Goal: Transaction & Acquisition: Purchase product/service

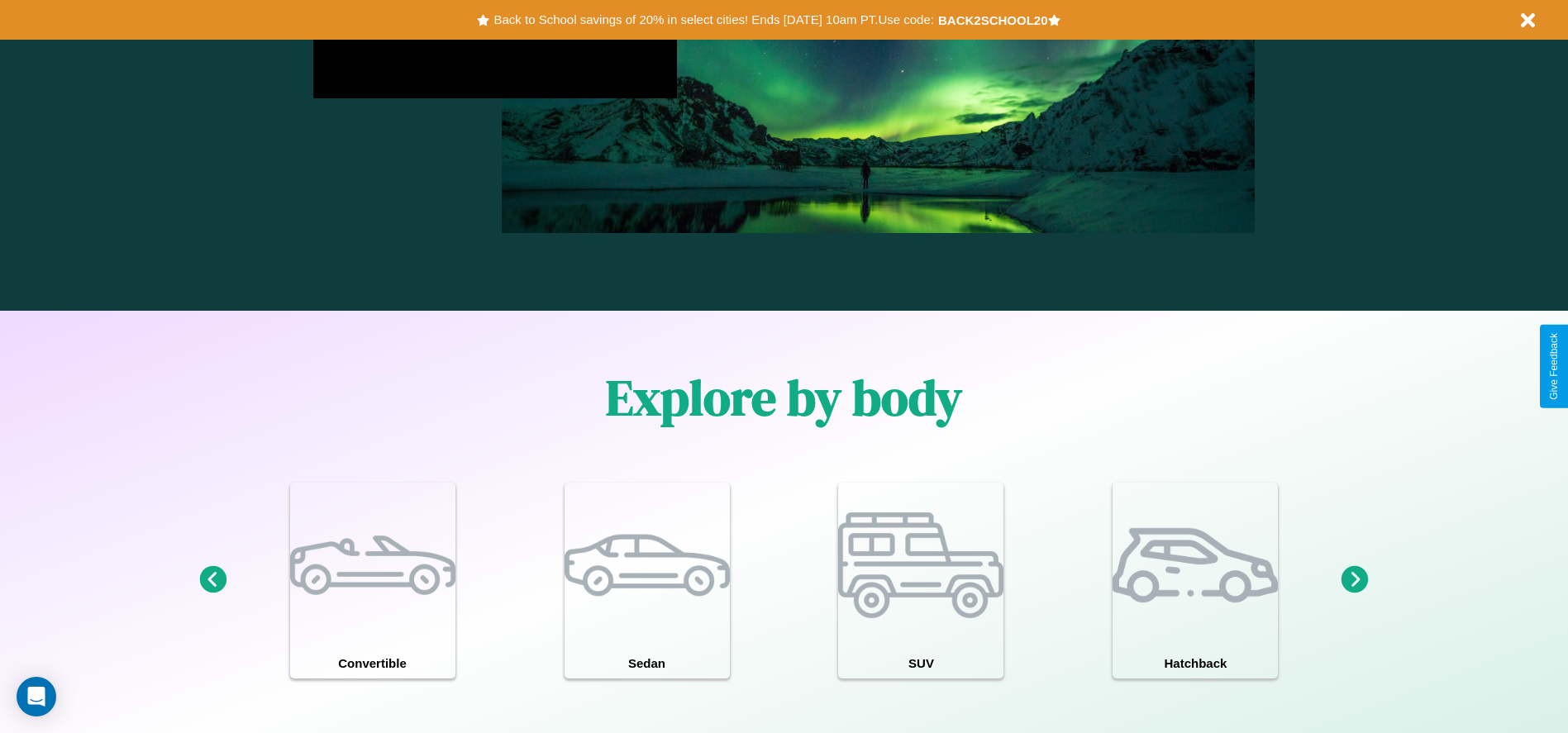
scroll to position [2371, 0]
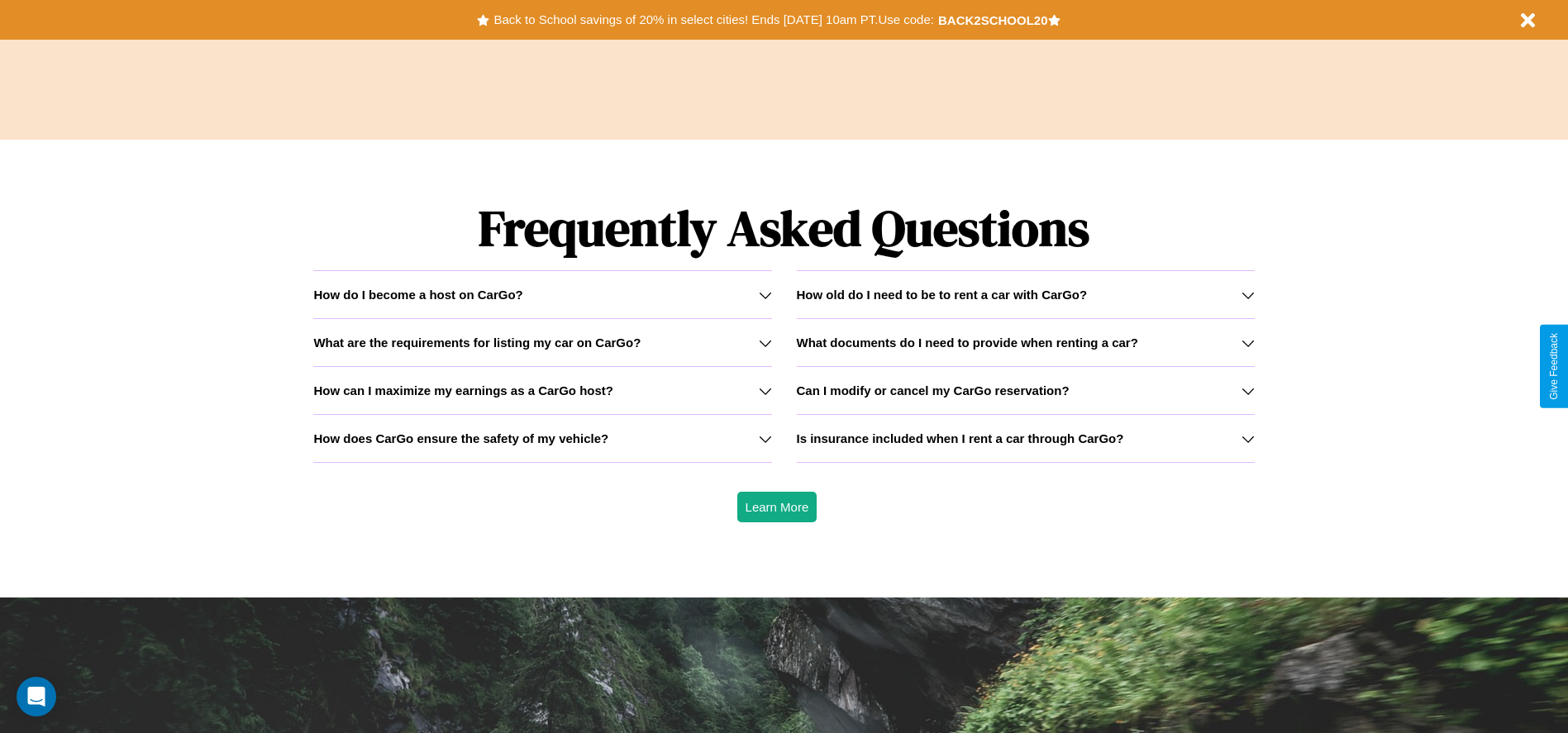
click at [543, 342] on h3 "What are the requirements for listing my car on CarGo?" at bounding box center [477, 343] width 328 height 14
click at [765, 294] on icon at bounding box center [766, 294] width 13 height 13
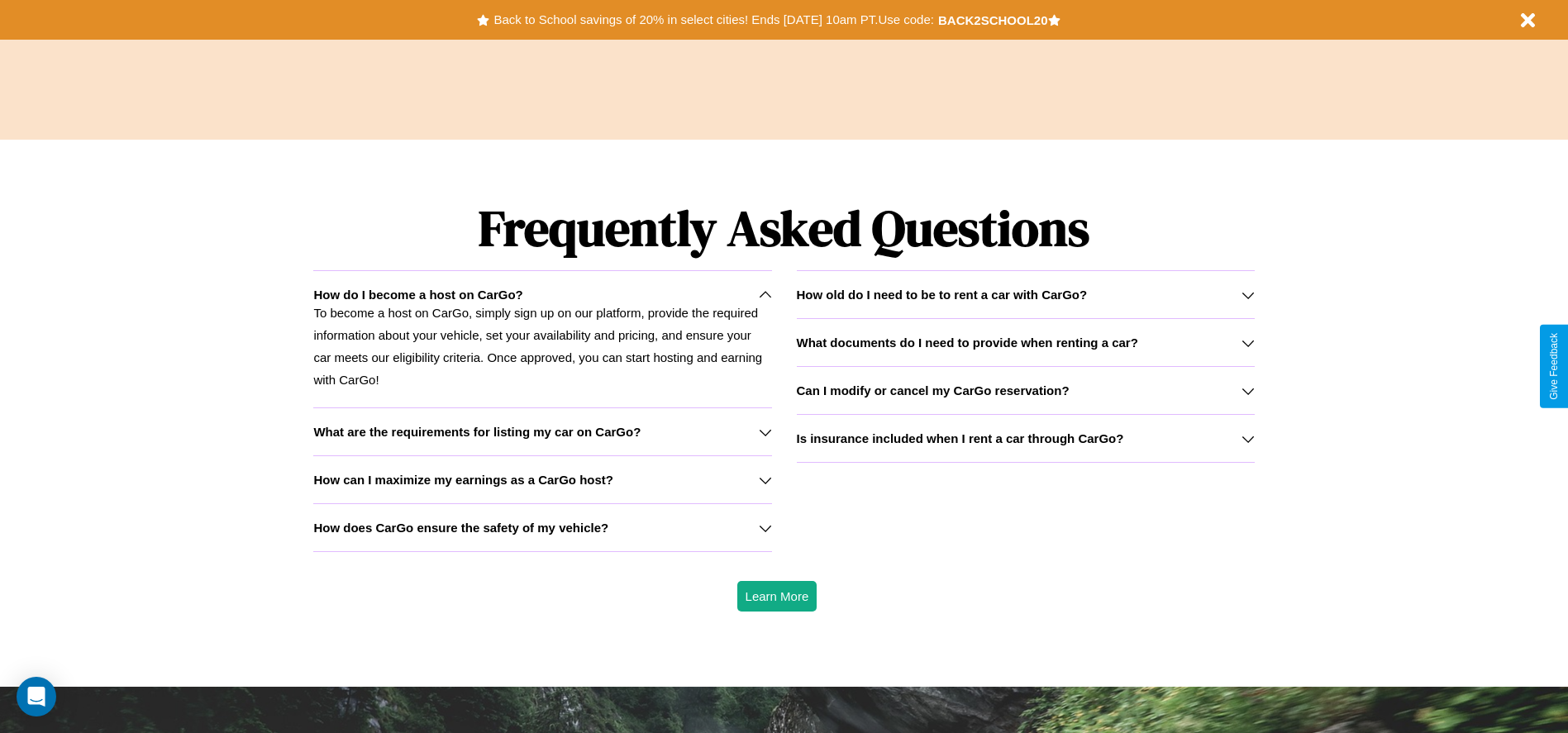
click at [1247, 390] on icon at bounding box center [1248, 390] width 13 height 13
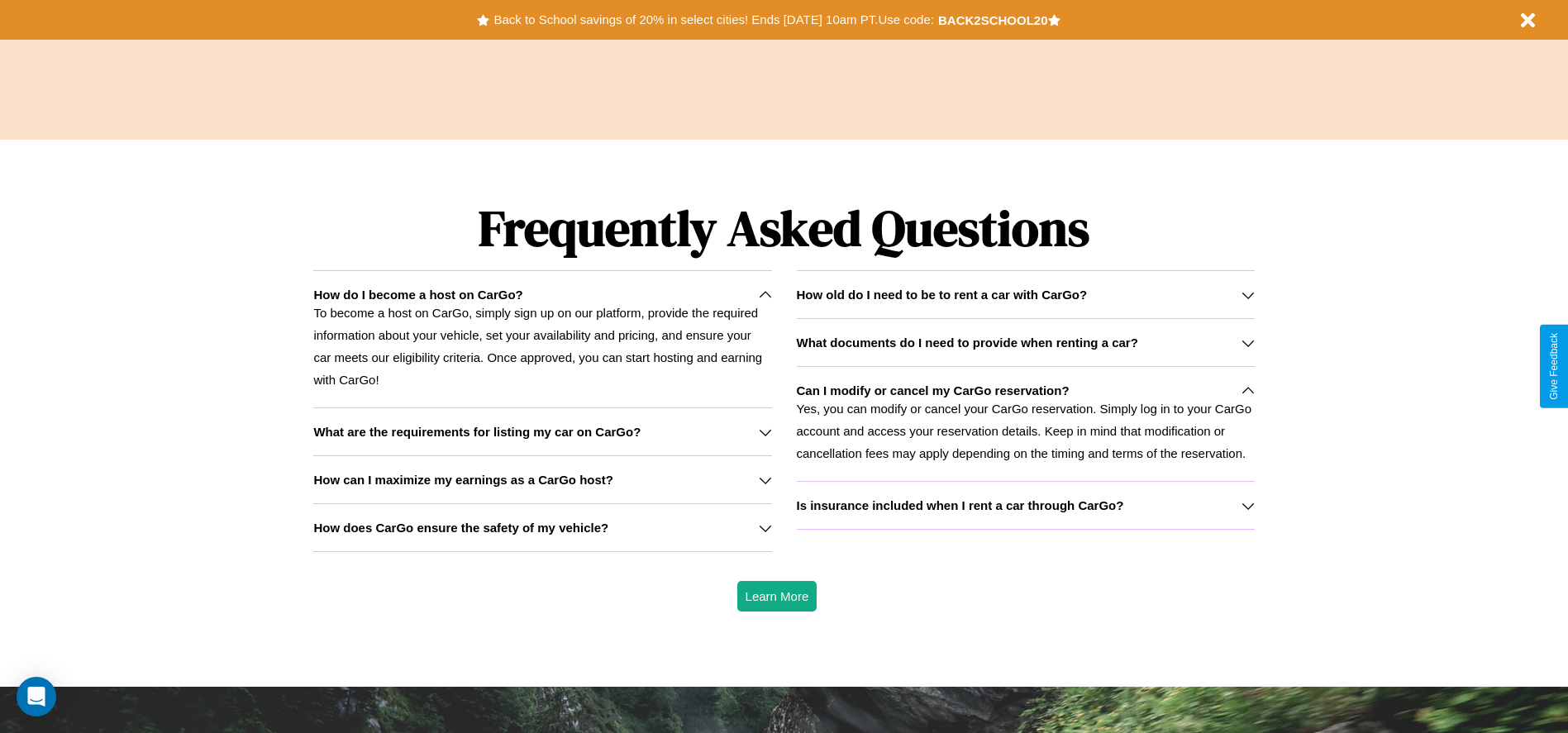
click at [1025, 505] on h3 "Is insurance included when I rent a car through CarGo?" at bounding box center [961, 506] width 328 height 14
click at [543, 339] on p "To become a host on CarGo, simply sign up on our platform, provide the required…" at bounding box center [542, 346] width 458 height 89
click at [1025, 423] on p "Yes, you can modify or cancel your CarGo reservation. Simply log in to your Car…" at bounding box center [1025, 430] width 458 height 67
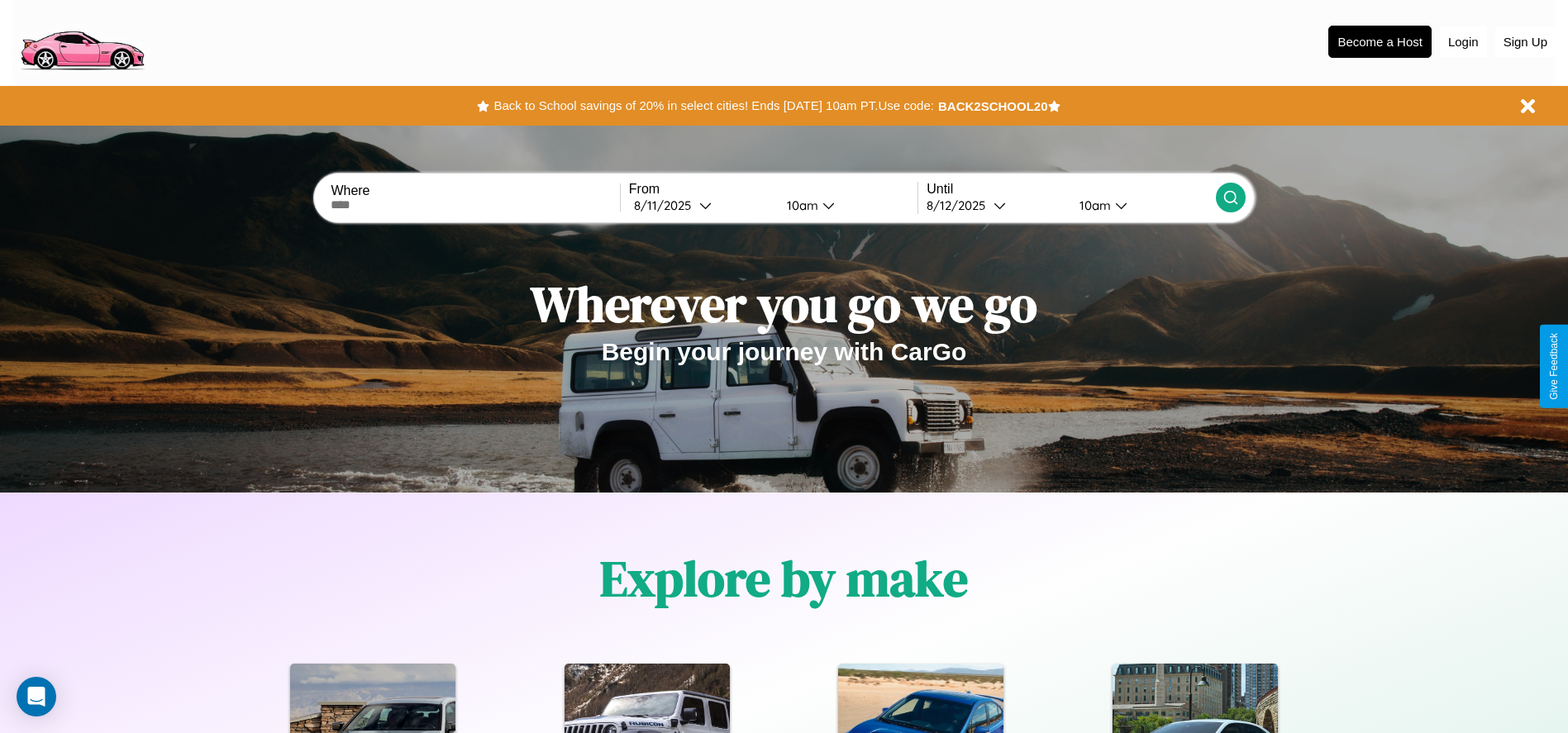
scroll to position [0, 0]
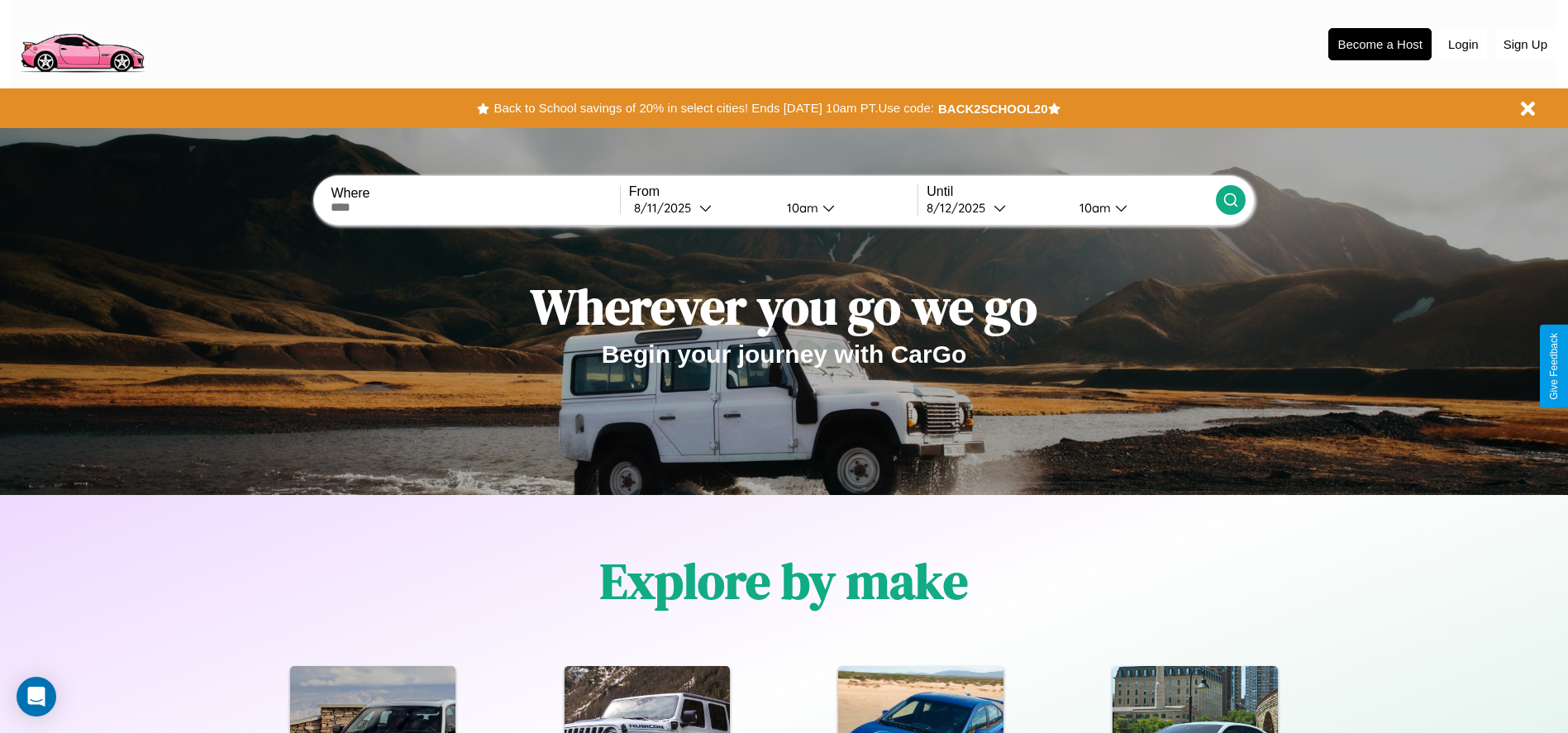
click at [476, 208] on input "text" at bounding box center [475, 207] width 288 height 13
type input "******"
click at [701, 208] on icon at bounding box center [706, 208] width 13 height 13
select select "*"
select select "****"
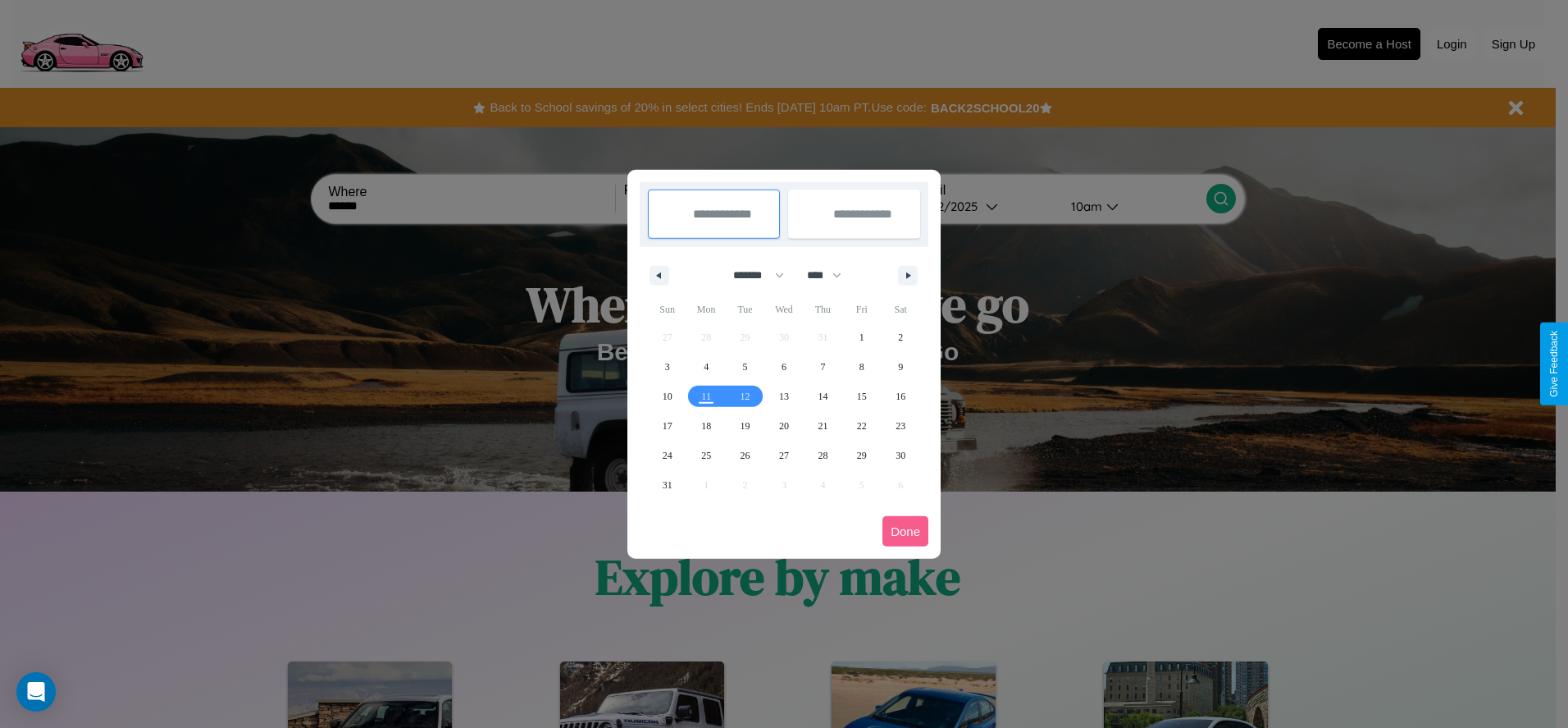
drag, startPoint x: 752, startPoint y: 275, endPoint x: 784, endPoint y: 329, distance: 62.8
click at [752, 275] on select "******* ******** ***** ***** *** **** **** ****** ********* ******* ******** **…" at bounding box center [755, 276] width 69 height 27
select select "*"
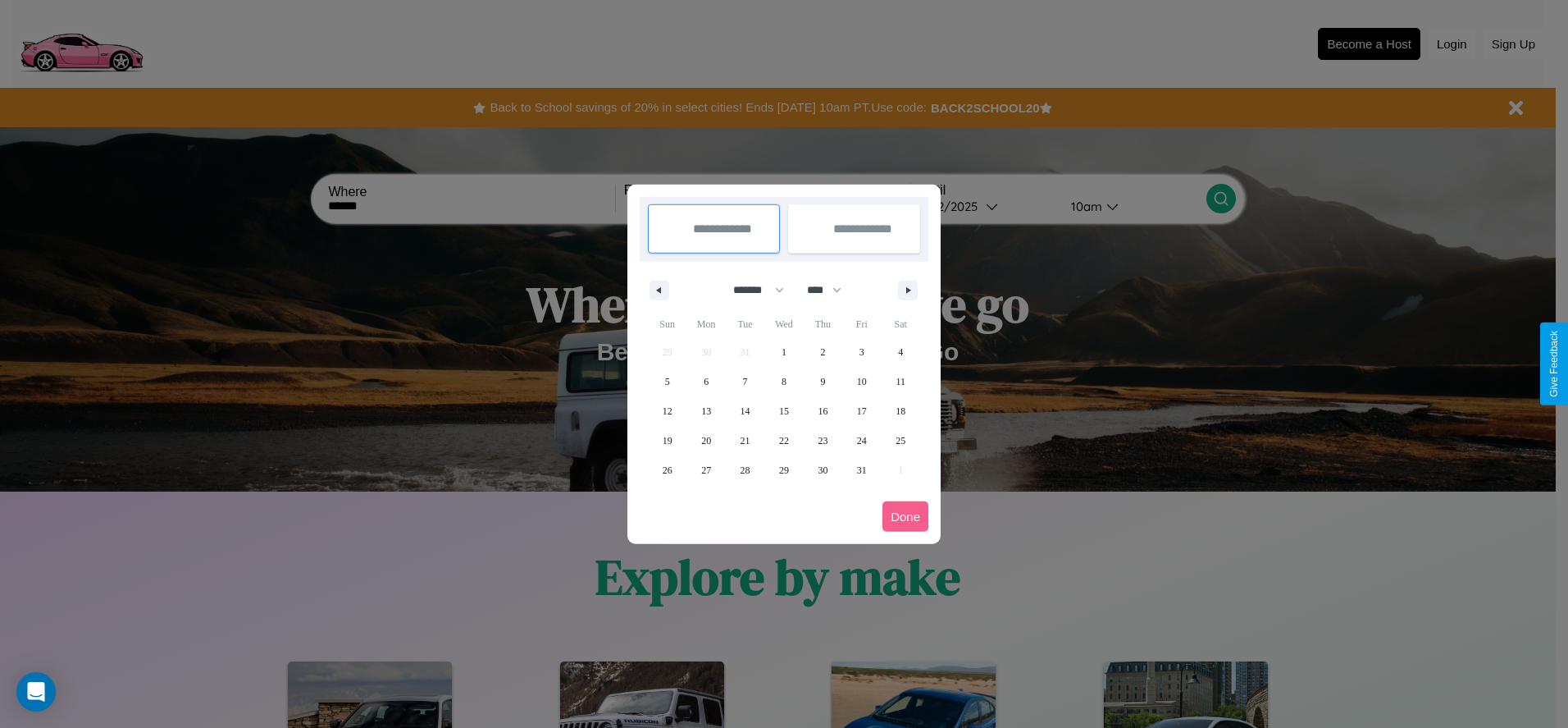
click at [832, 290] on select "**** **** **** **** **** **** **** **** **** **** **** **** **** **** **** ****…" at bounding box center [823, 290] width 49 height 27
select select "****"
click at [861, 380] on span "9" at bounding box center [863, 381] width 5 height 29
type input "**********"
click at [901, 411] on span "17" at bounding box center [900, 411] width 10 height 29
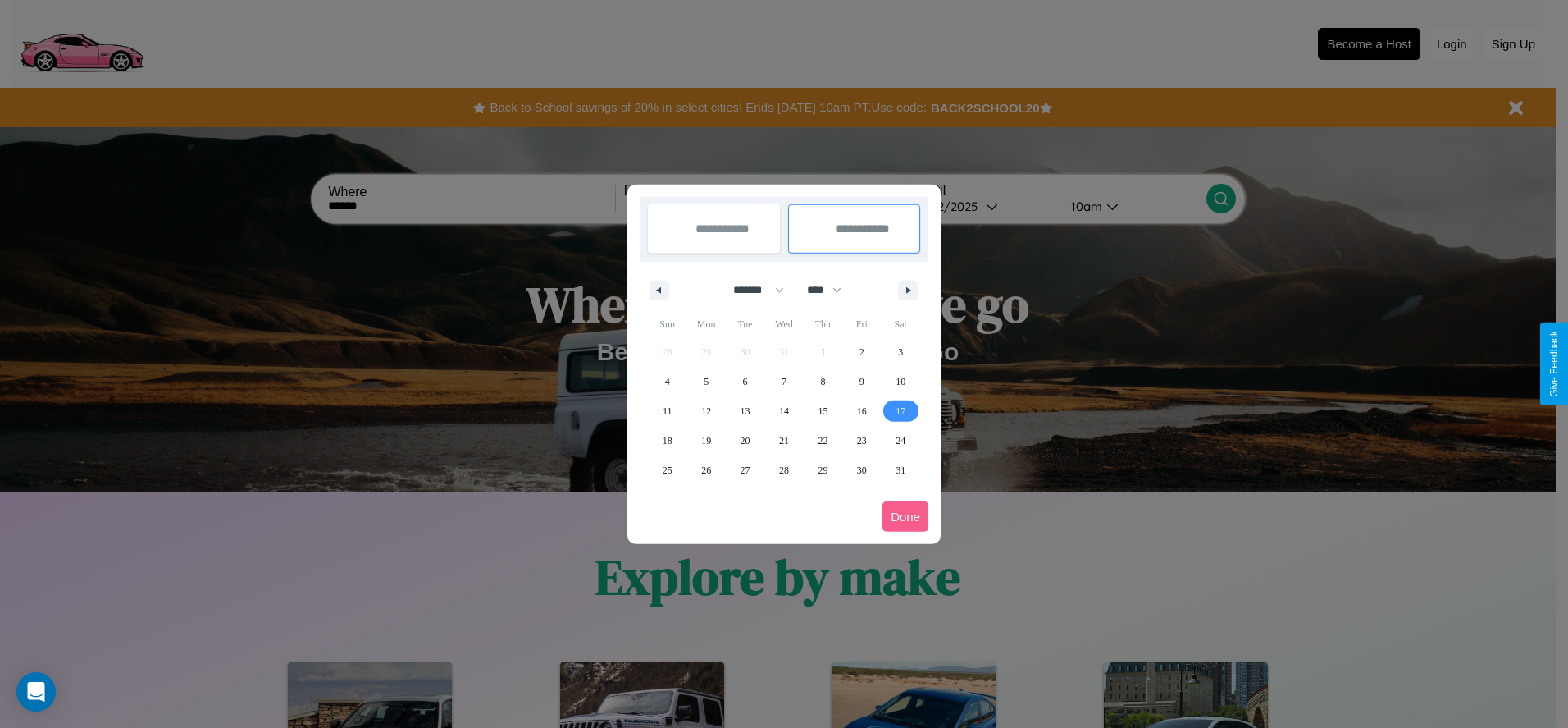
type input "**********"
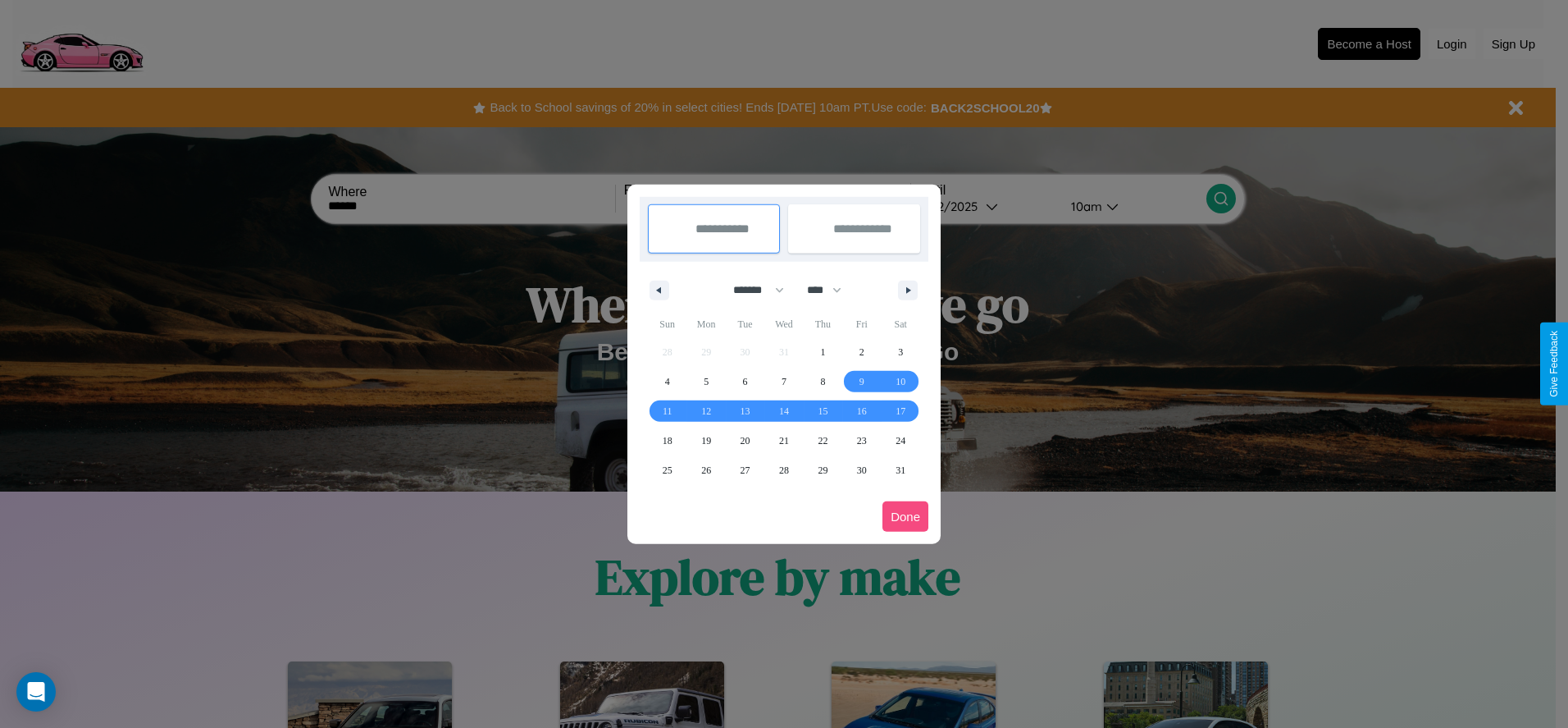
click at [905, 516] on button "Done" at bounding box center [905, 516] width 46 height 30
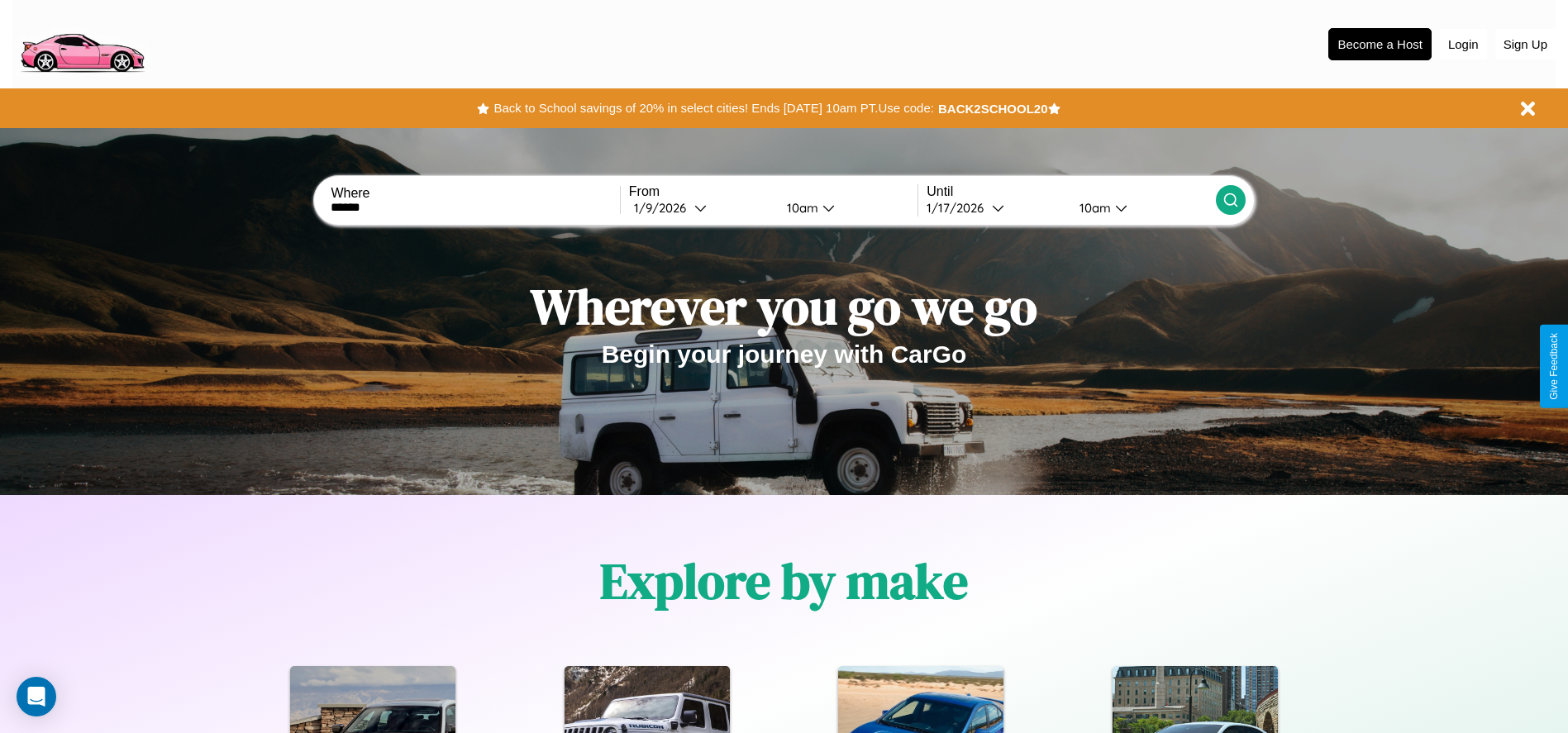
click at [1230, 200] on icon at bounding box center [1230, 200] width 16 height 16
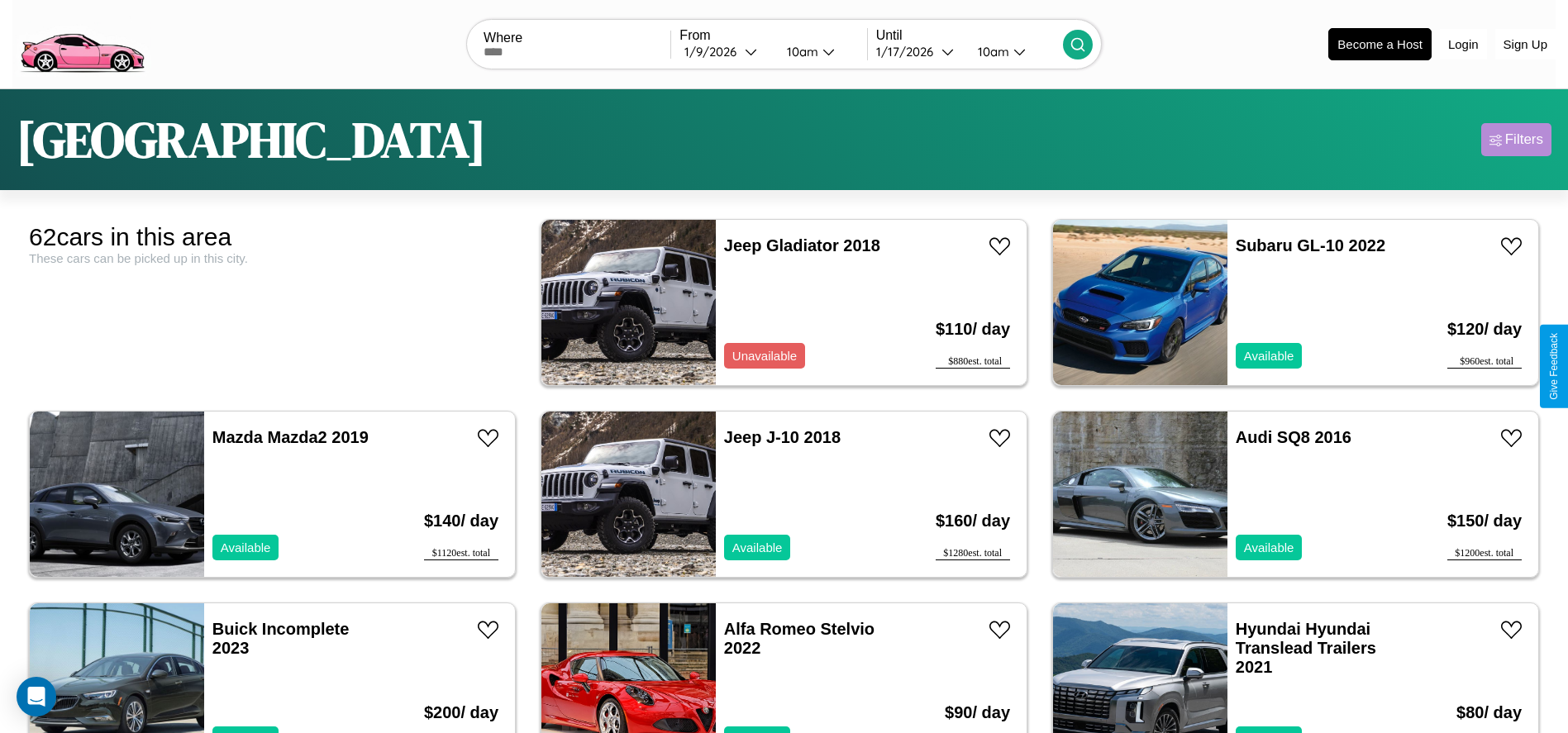
click at [1516, 140] on div "Filters" at bounding box center [1524, 140] width 38 height 16
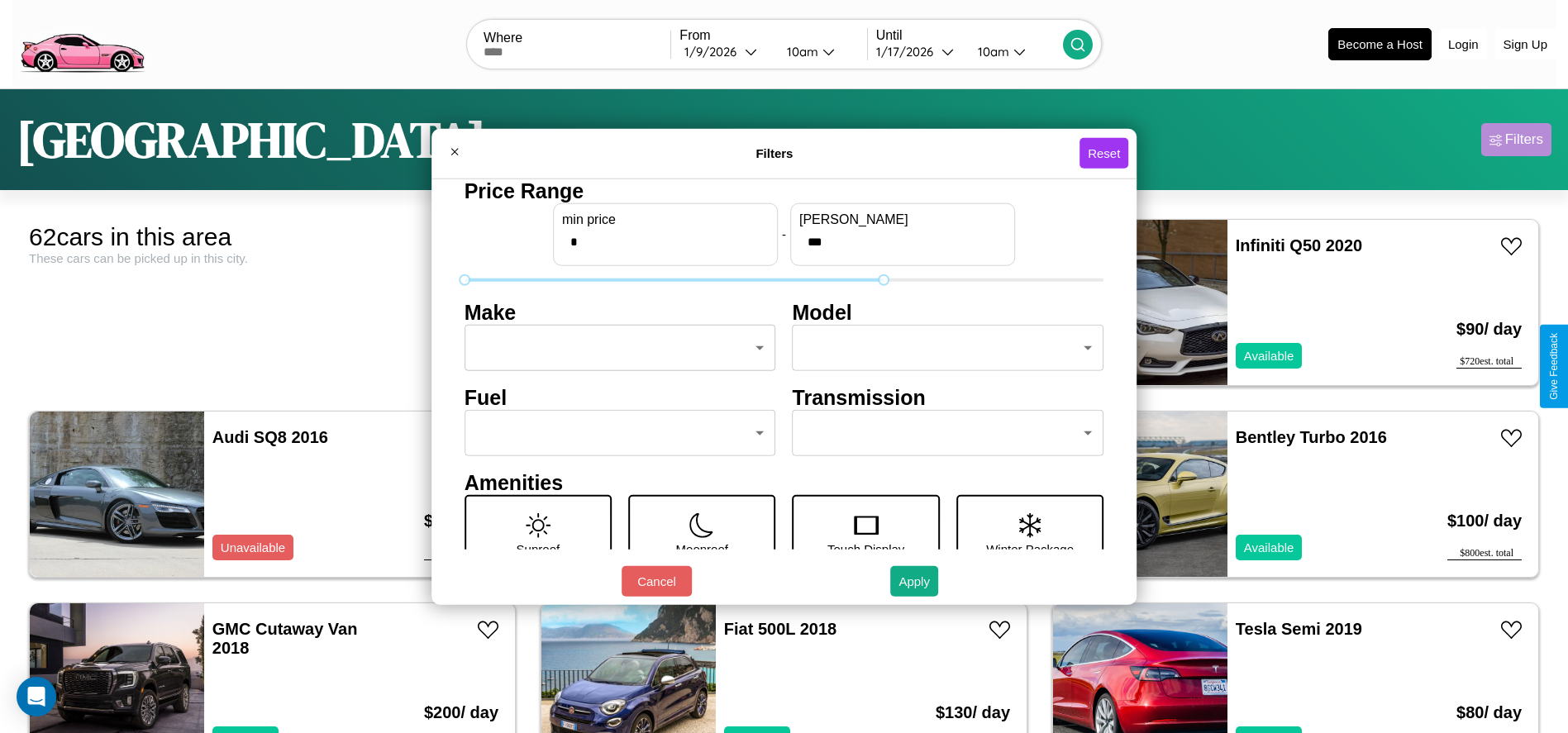
type input "***"
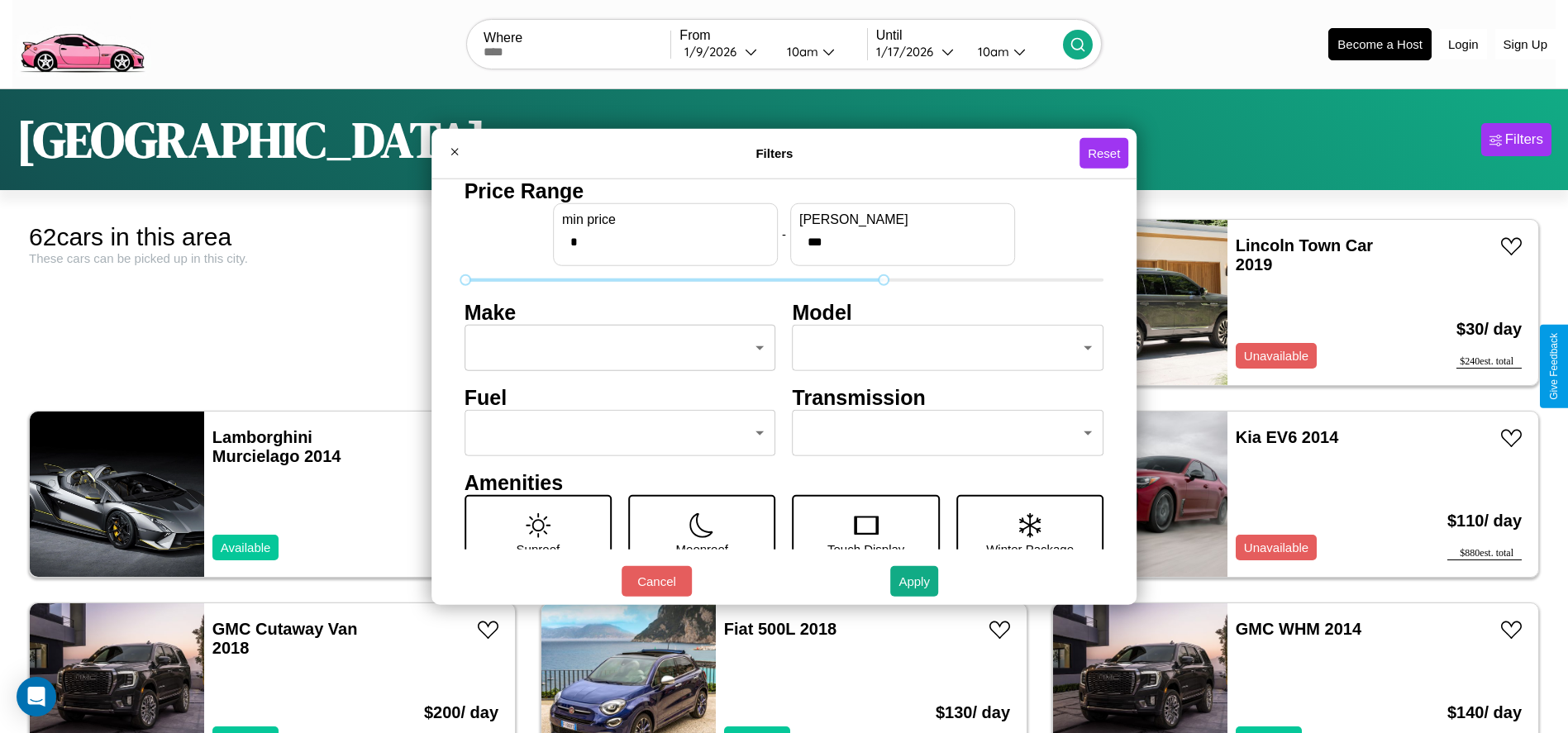
type input "*"
click at [615, 348] on body "CarGo Where From 1 / 9 / 2026 10am Until 1 / 17 / 2026 10am Become a Host Login…" at bounding box center [784, 417] width 1568 height 835
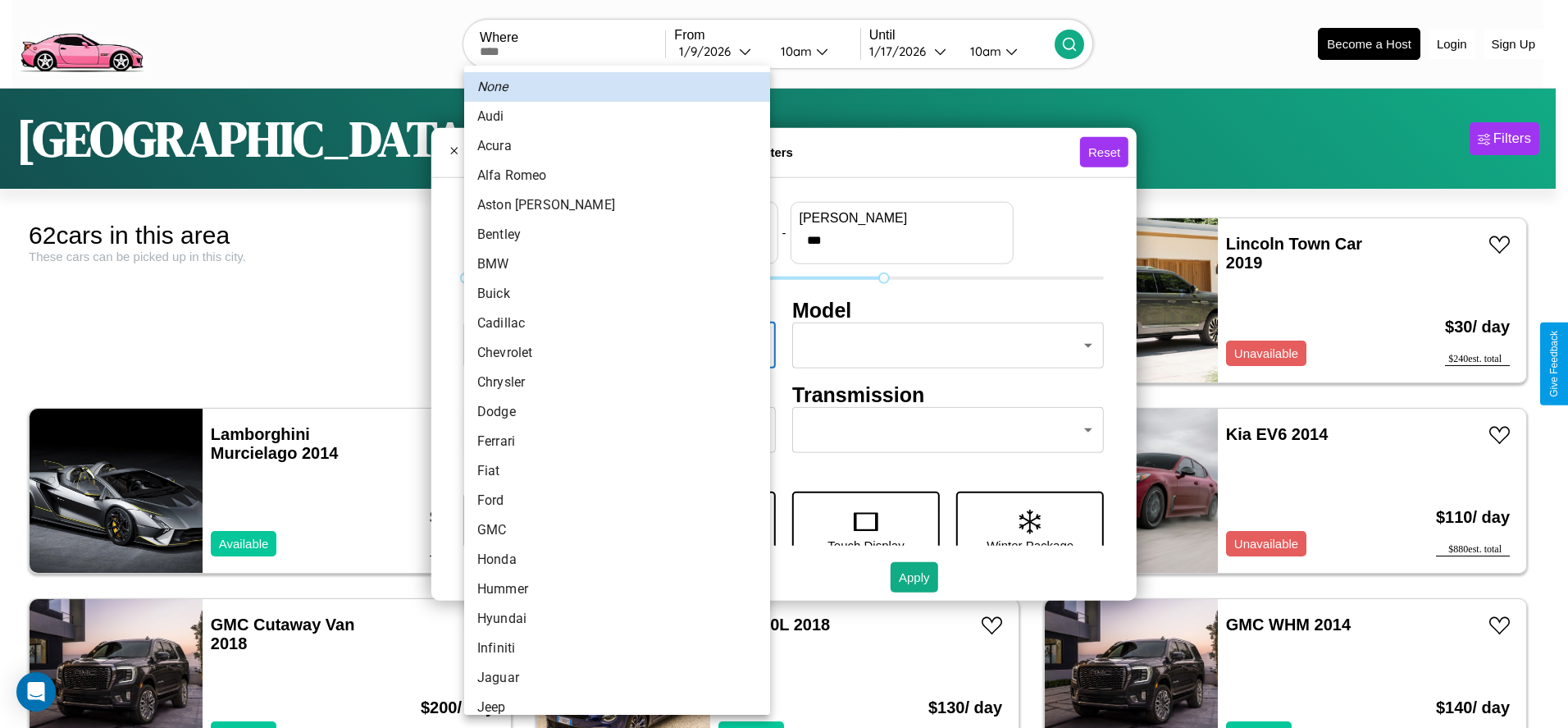
click at [611, 294] on li "Buick" at bounding box center [617, 293] width 306 height 29
type input "*****"
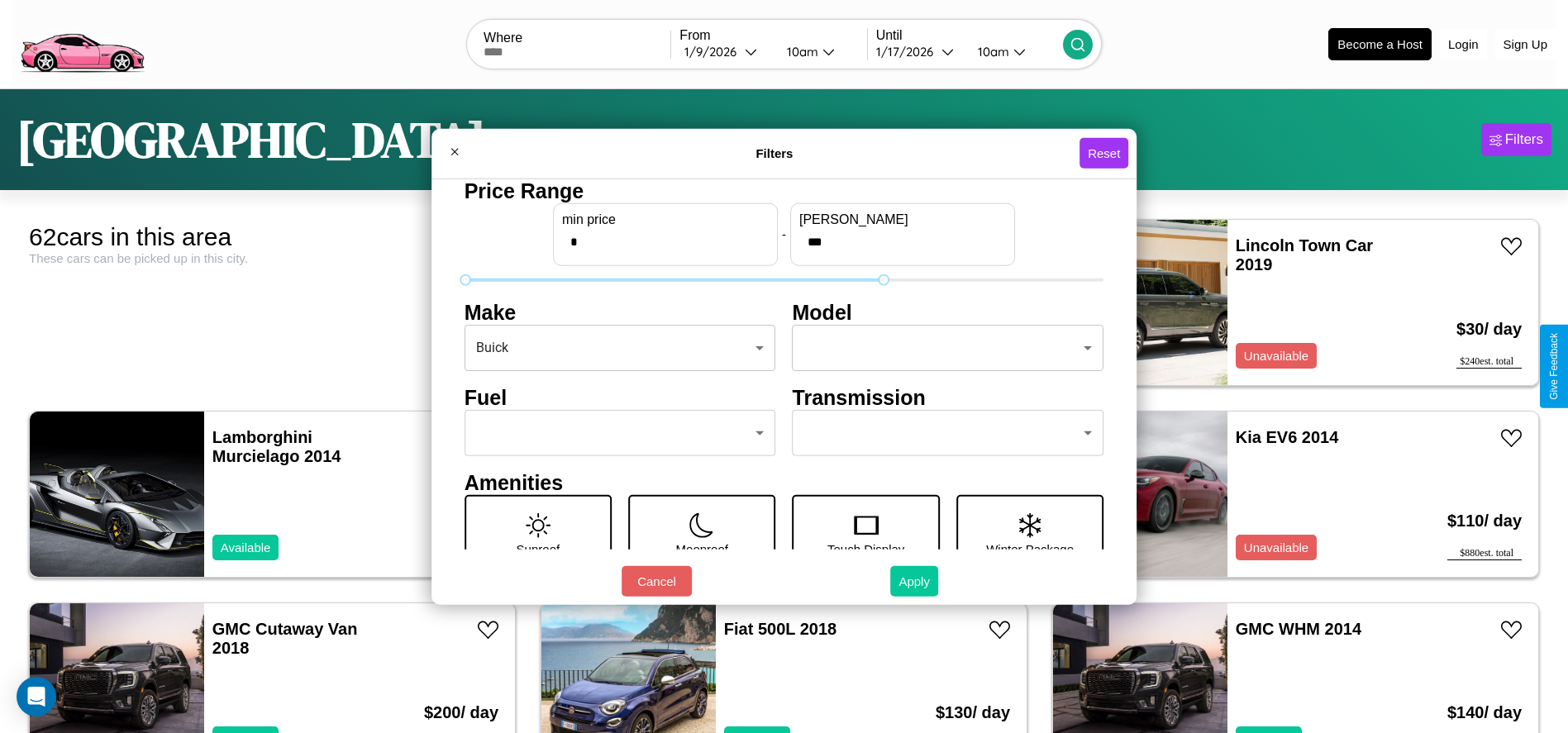
click at [915, 581] on button "Apply" at bounding box center [914, 581] width 48 height 30
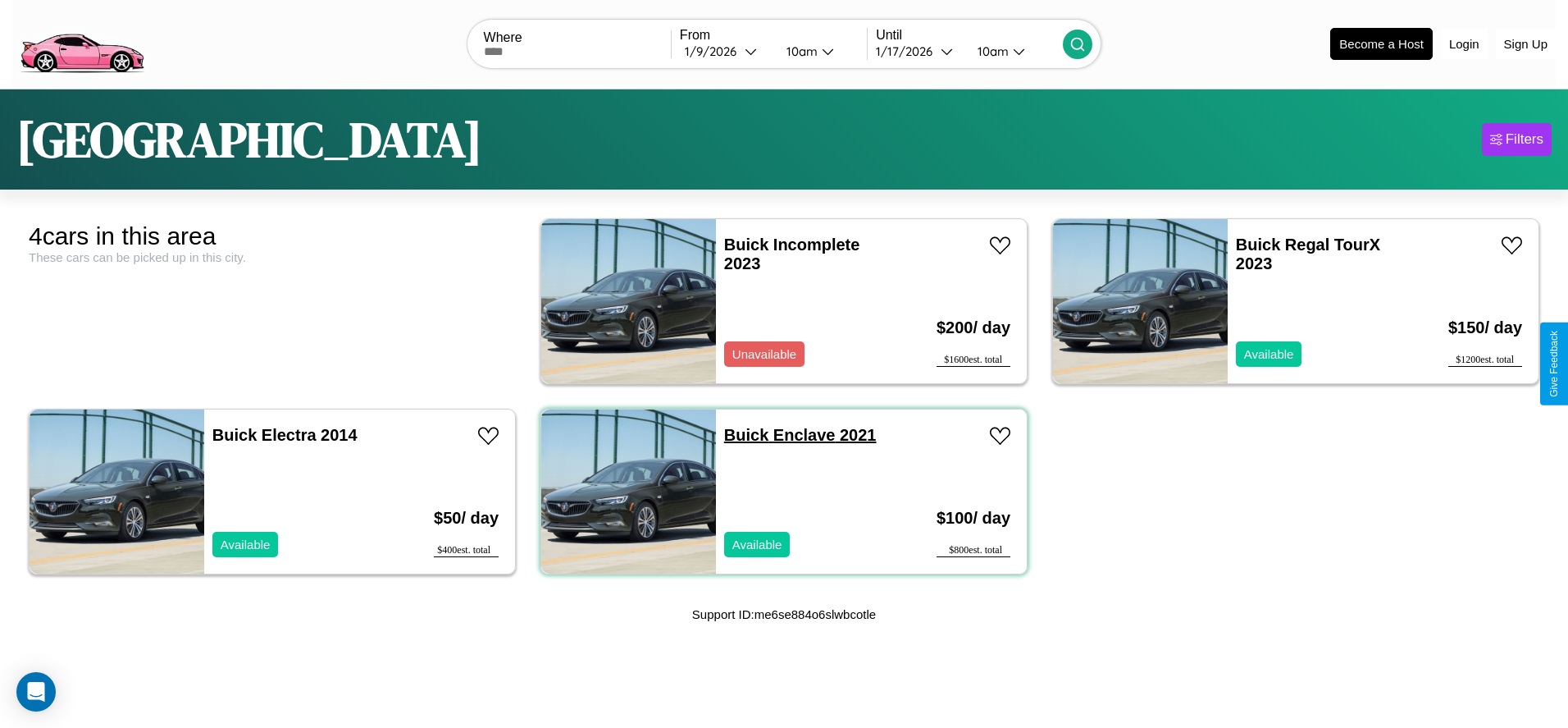
click at [741, 434] on link "Buick Enclave 2021" at bounding box center [800, 435] width 153 height 18
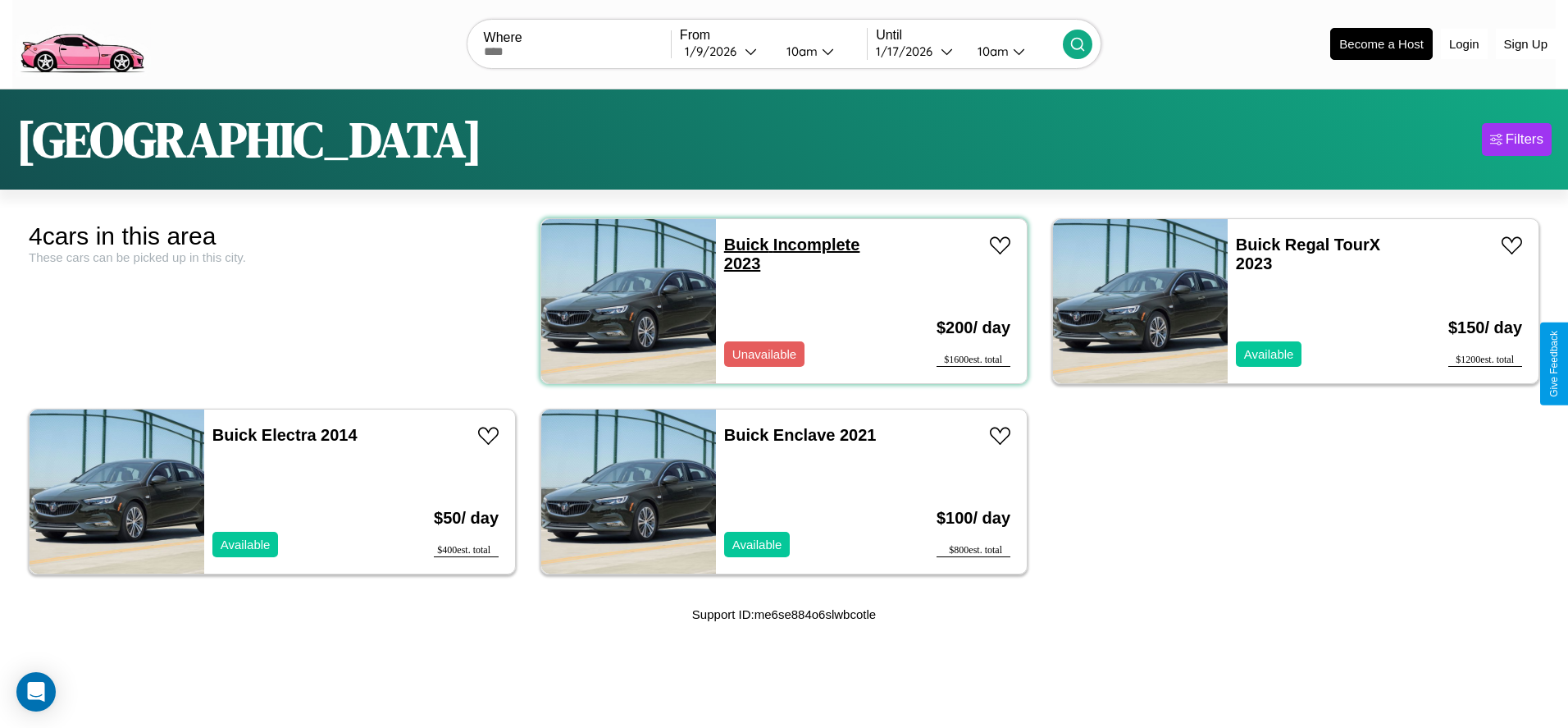
click at [741, 244] on link "Buick Incomplete 2023" at bounding box center [792, 254] width 136 height 37
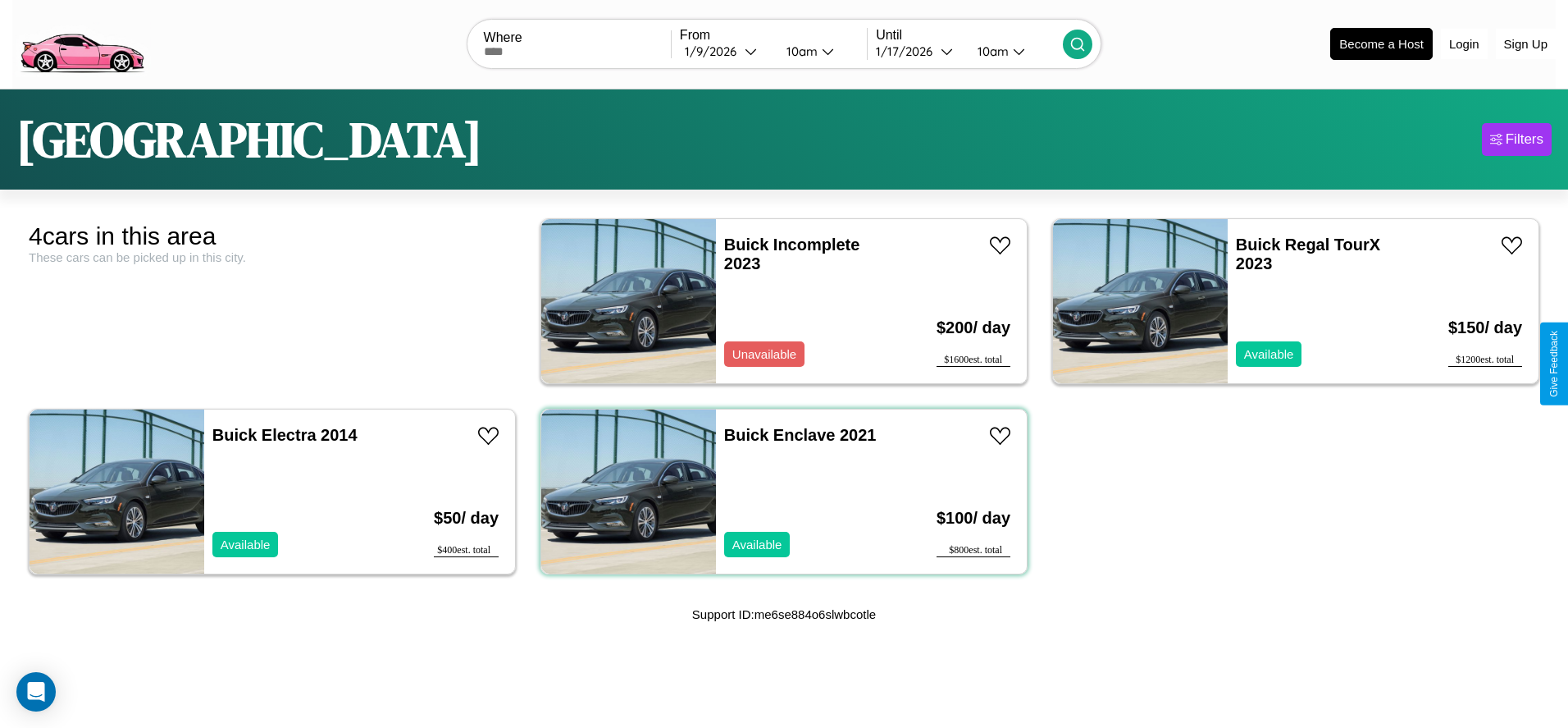
click at [777, 491] on div "Buick Enclave 2021 Available" at bounding box center [811, 492] width 191 height 164
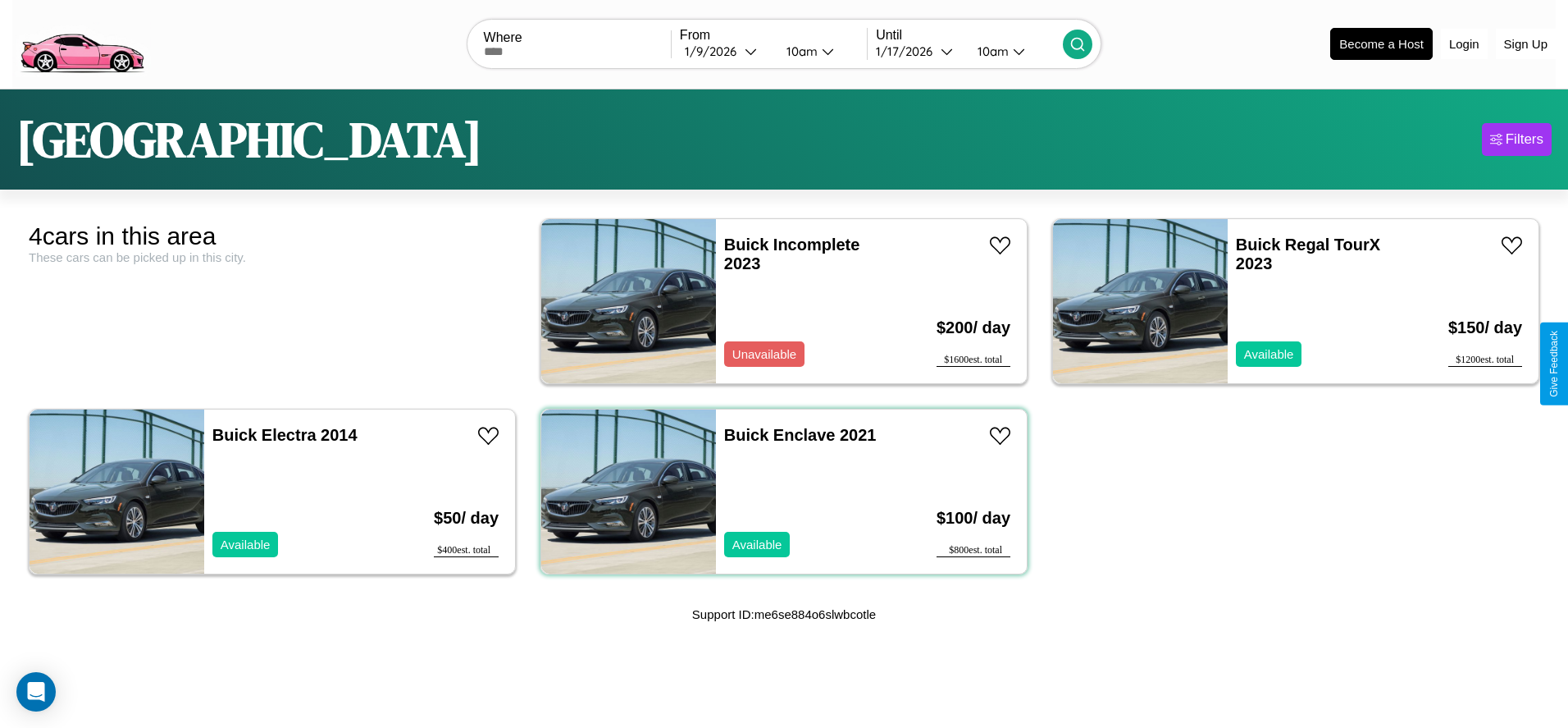
click at [777, 491] on div "Buick Enclave 2021 Available" at bounding box center [811, 492] width 191 height 164
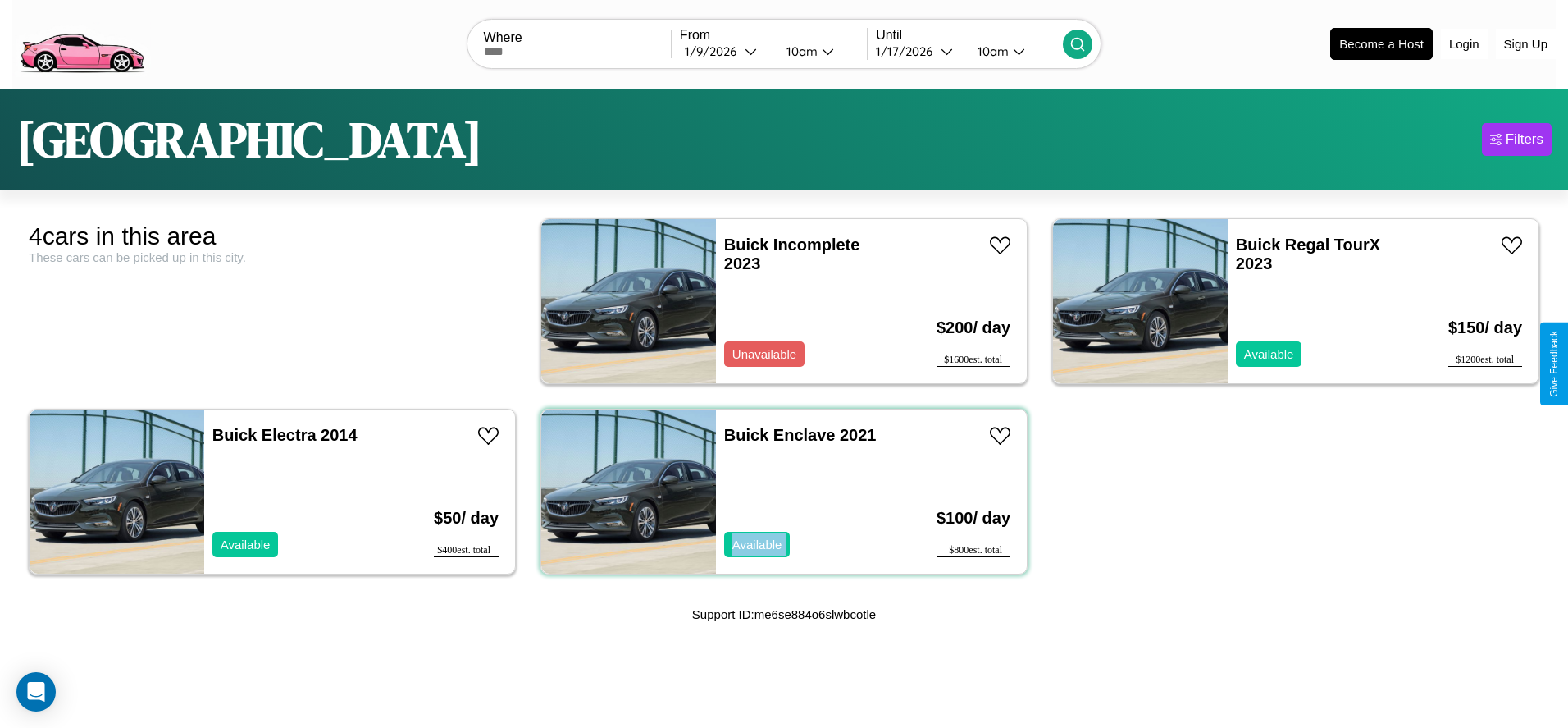
click at [777, 491] on div "Buick Enclave 2021 Available" at bounding box center [811, 492] width 191 height 164
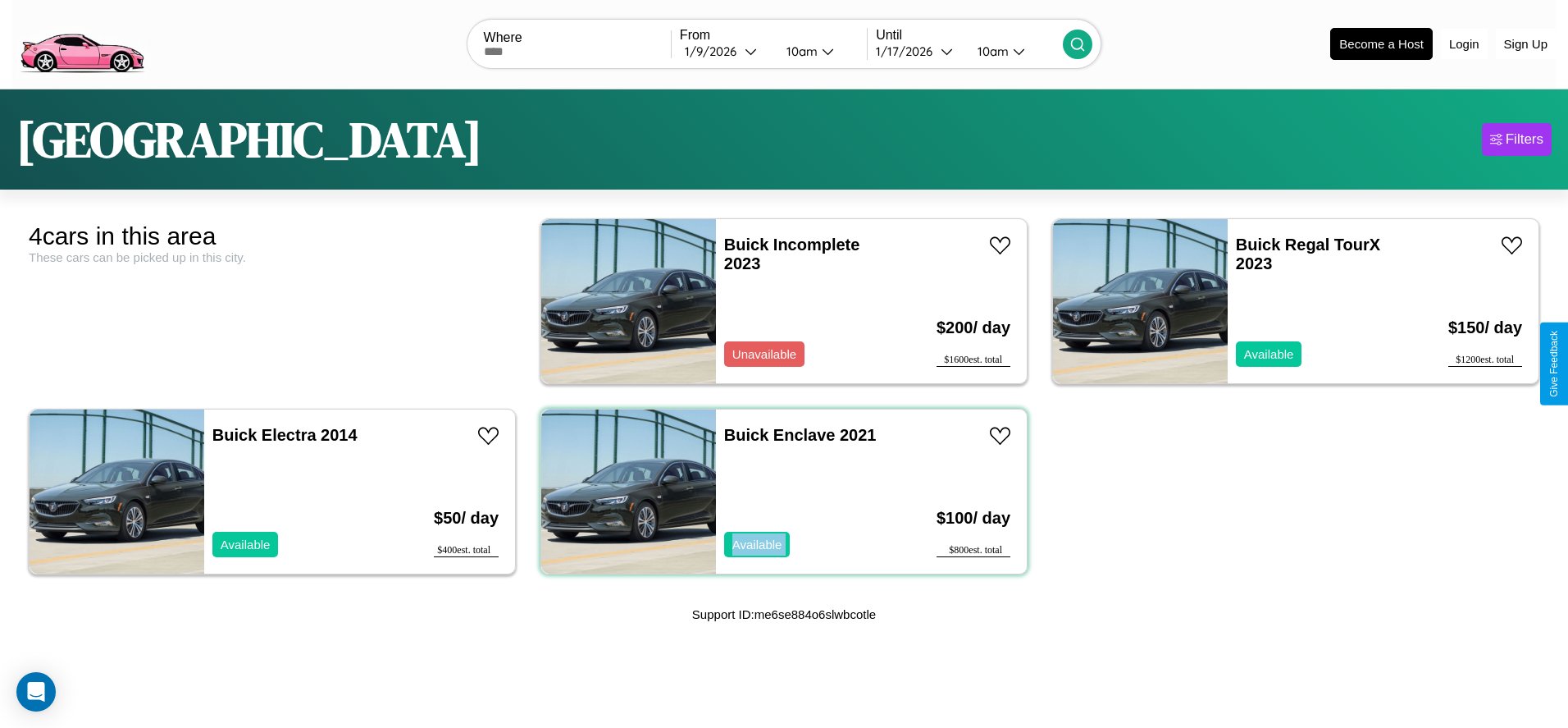
click at [777, 491] on div "Buick Enclave 2021 Available" at bounding box center [811, 492] width 191 height 164
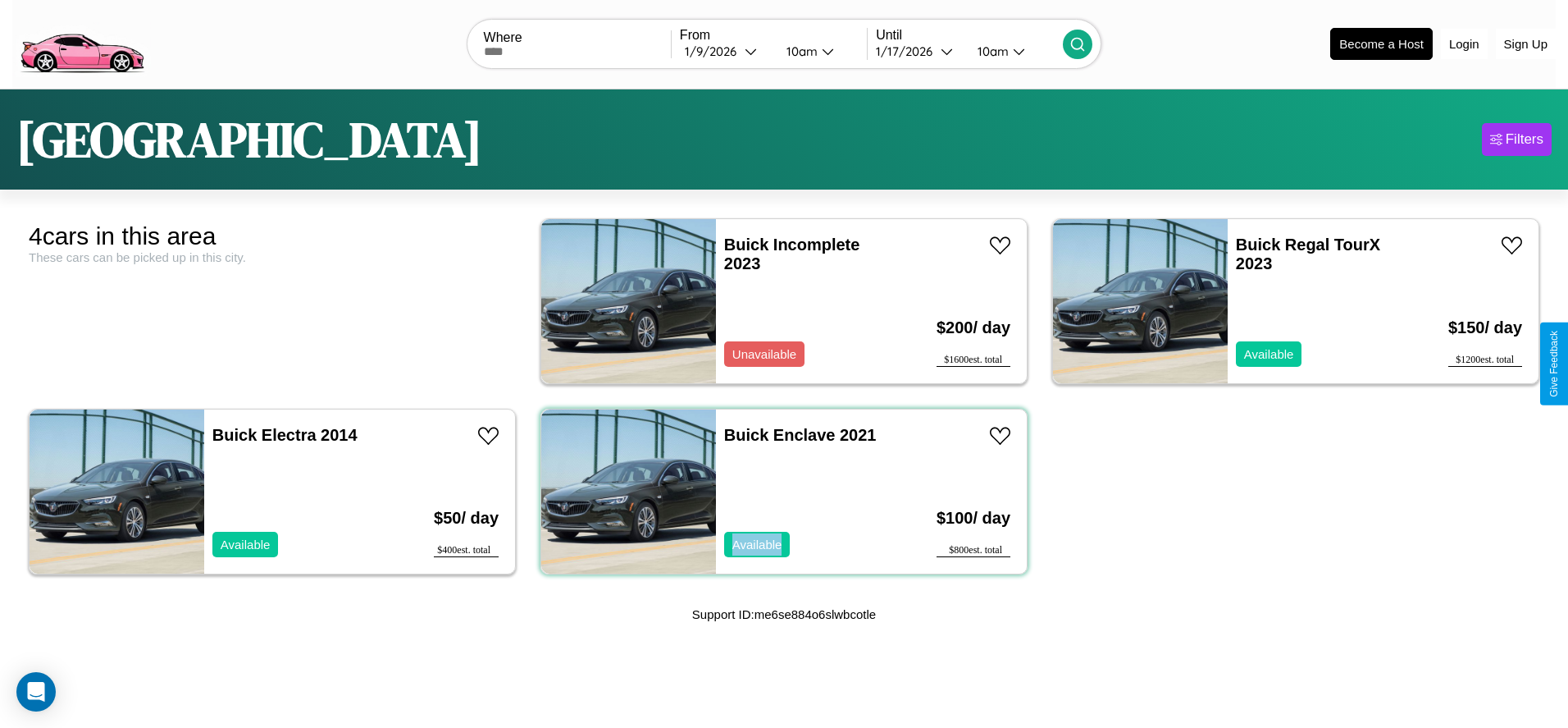
click at [777, 491] on div "Buick Enclave 2021 Available" at bounding box center [811, 492] width 191 height 164
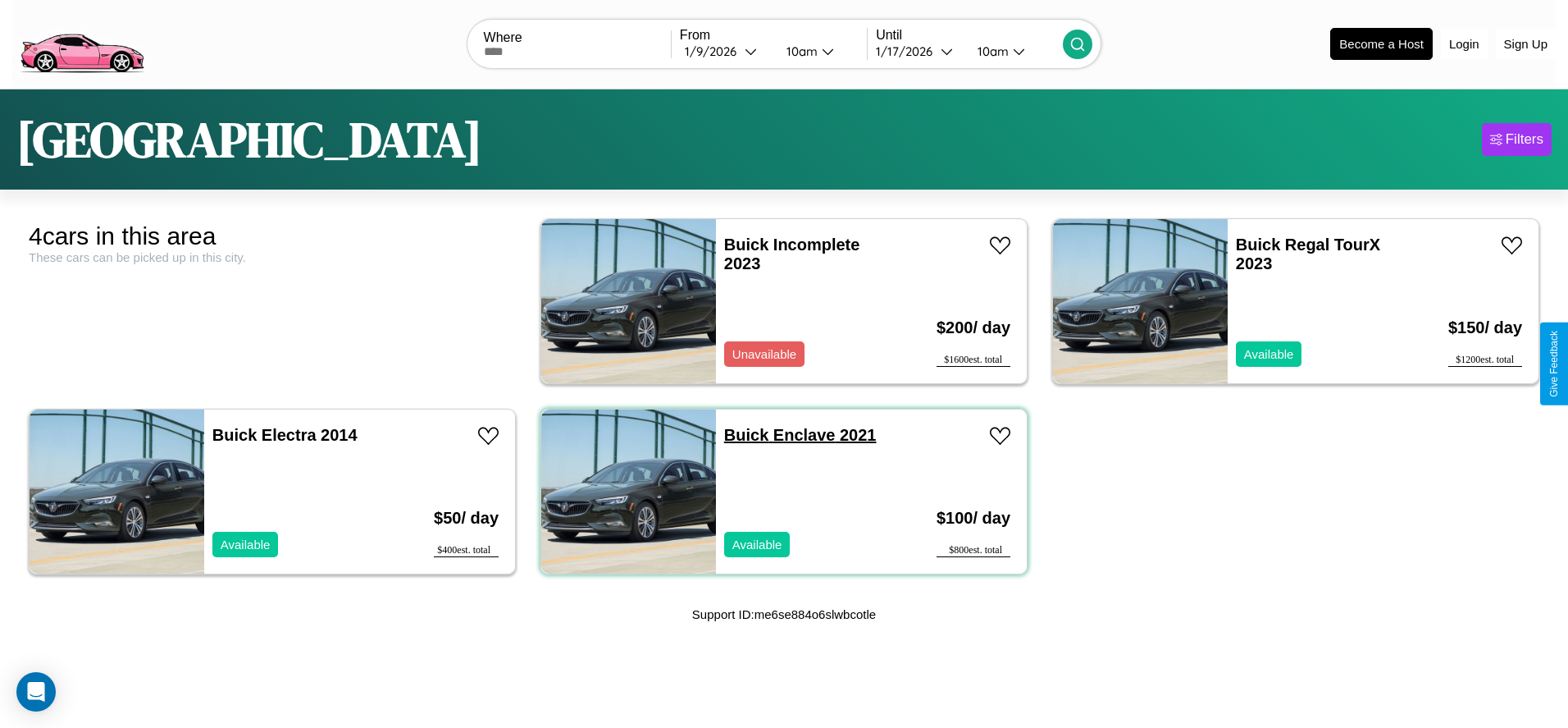
click at [741, 434] on link "Buick Enclave 2021" at bounding box center [800, 435] width 153 height 18
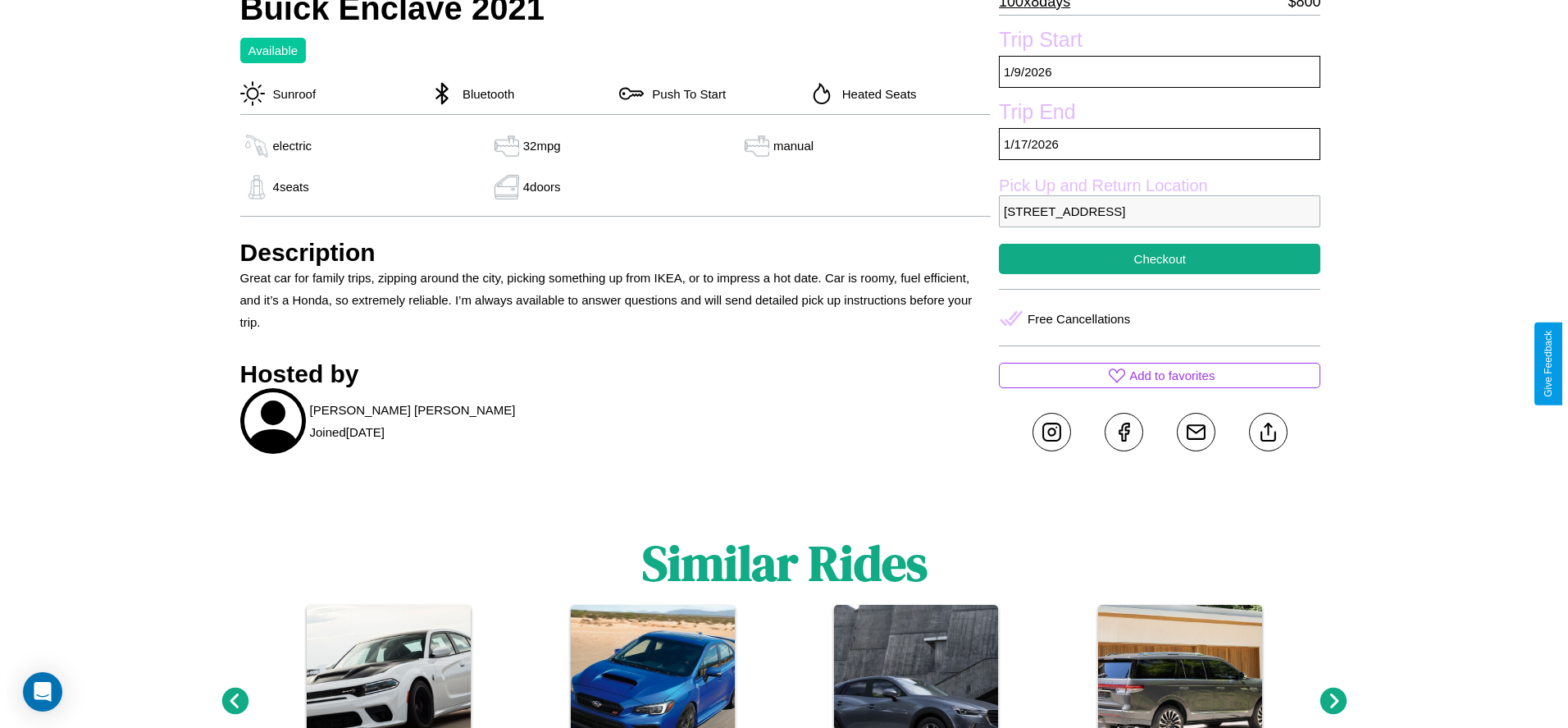
scroll to position [540, 0]
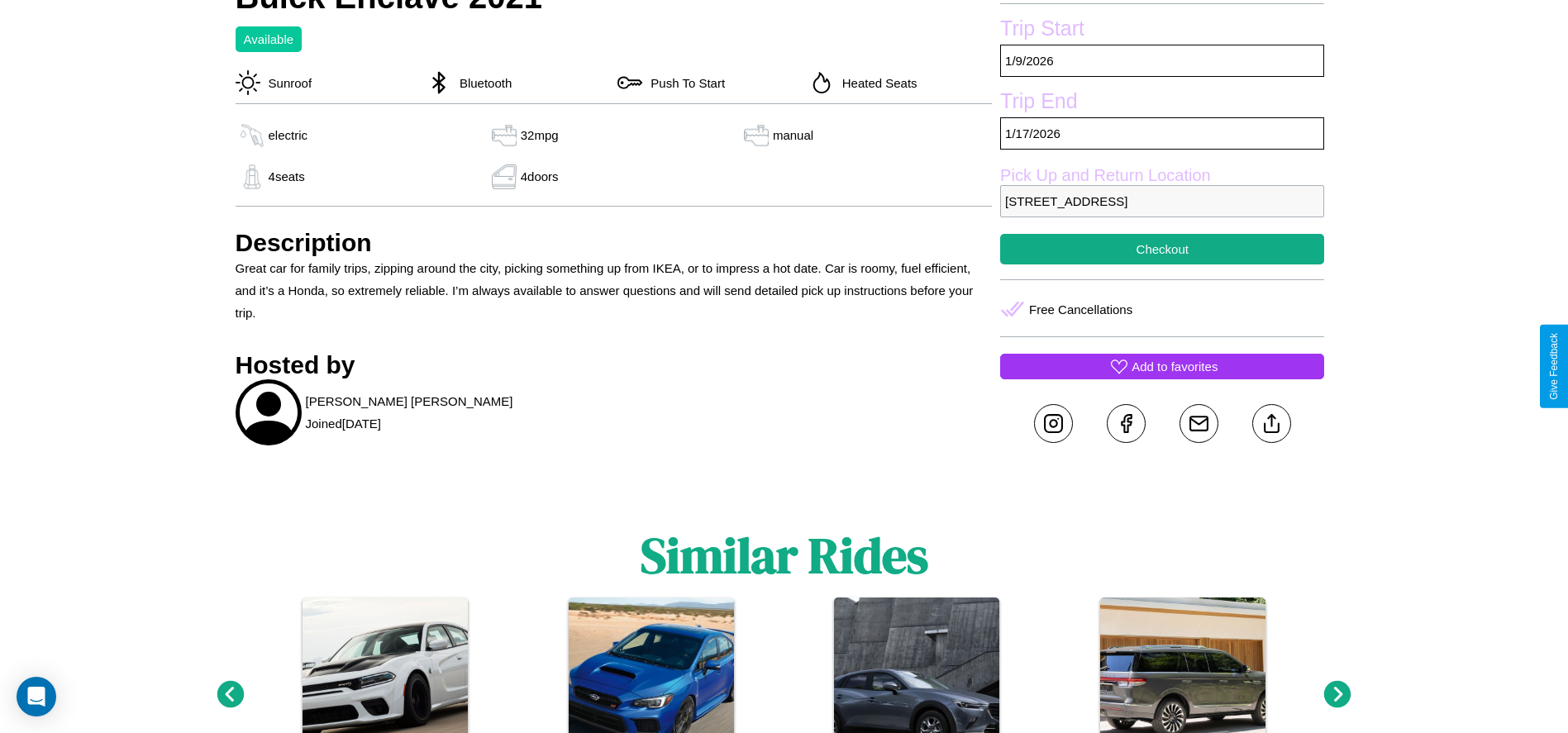
click at [1162, 366] on p "Add to favorites" at bounding box center [1175, 366] width 86 height 22
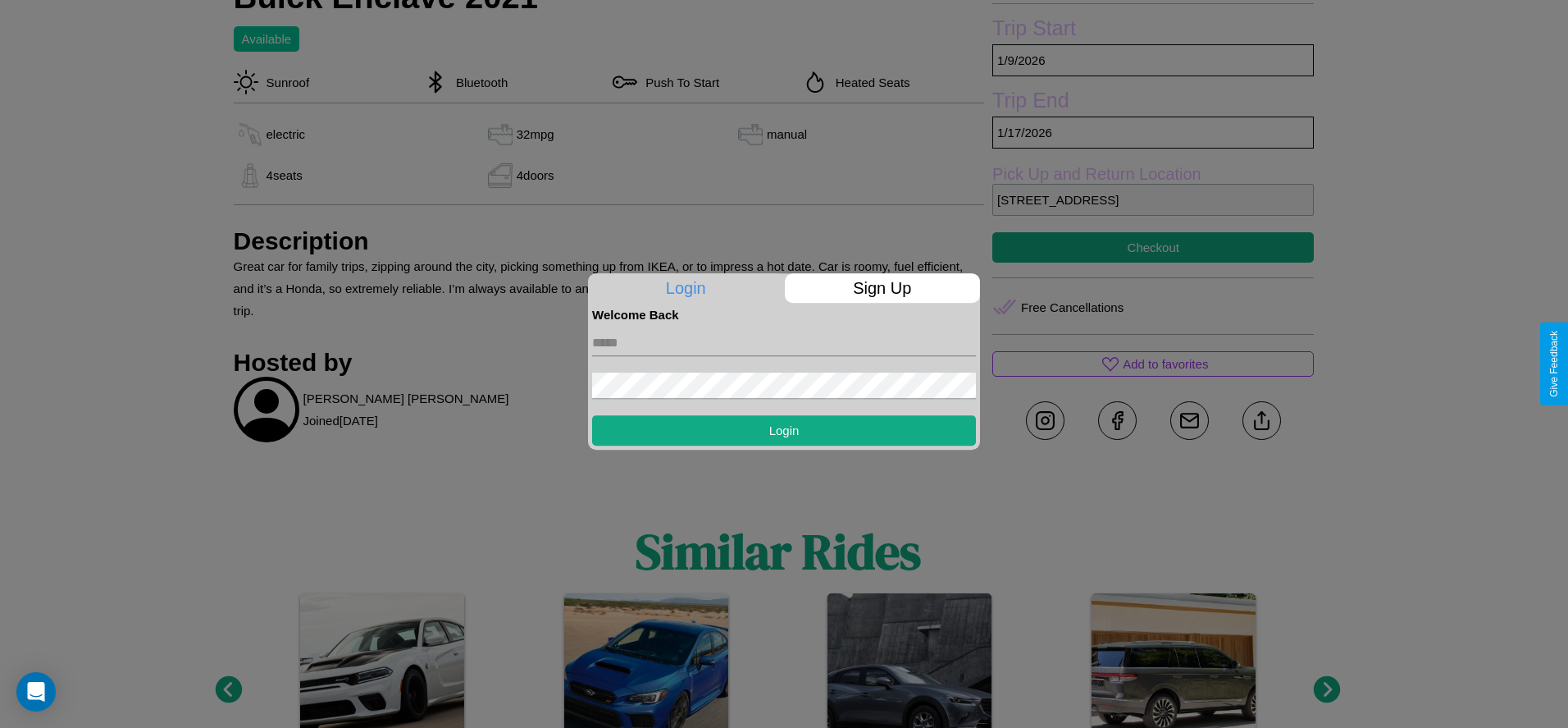
click at [784, 364] on form "Login" at bounding box center [784, 383] width 384 height 124
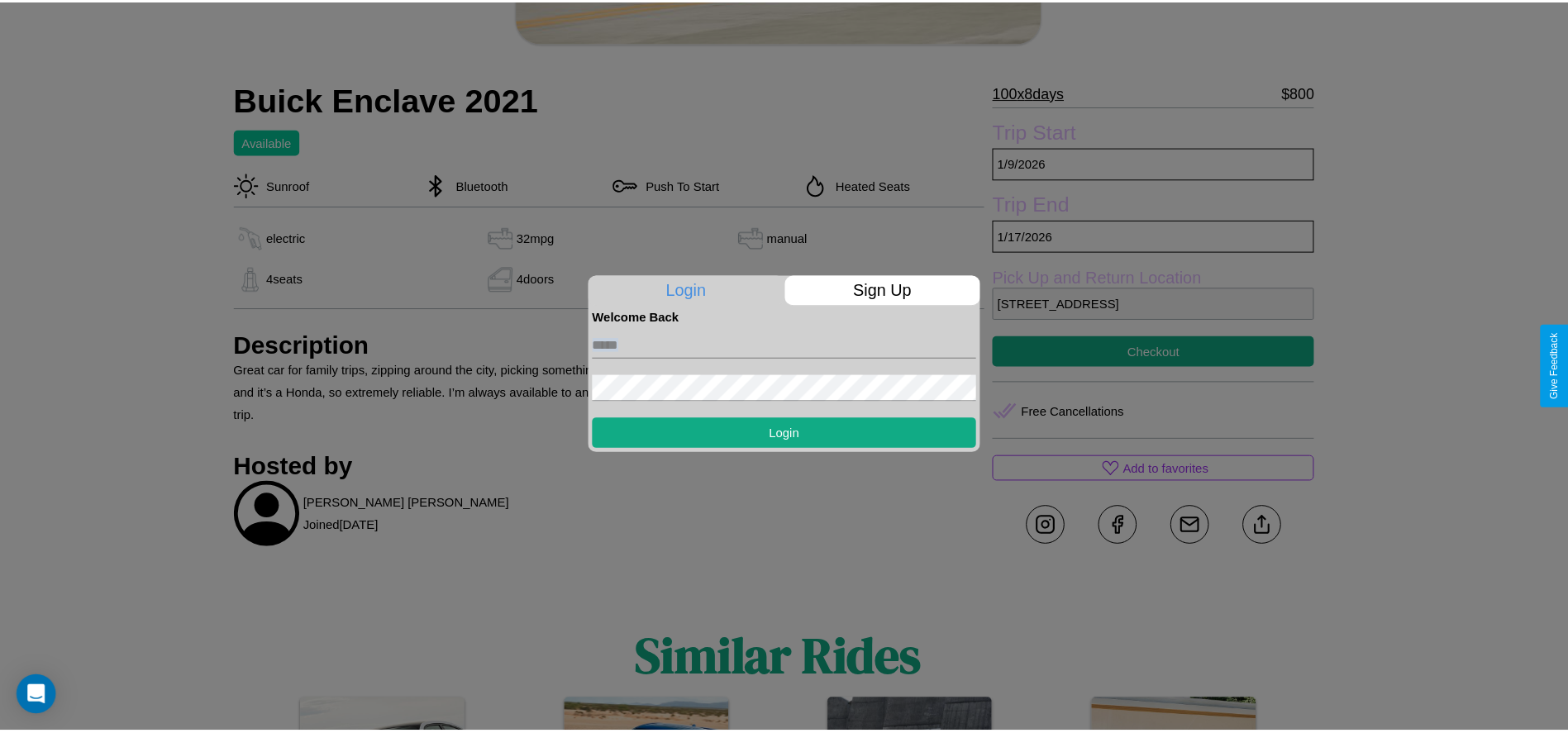
scroll to position [426, 0]
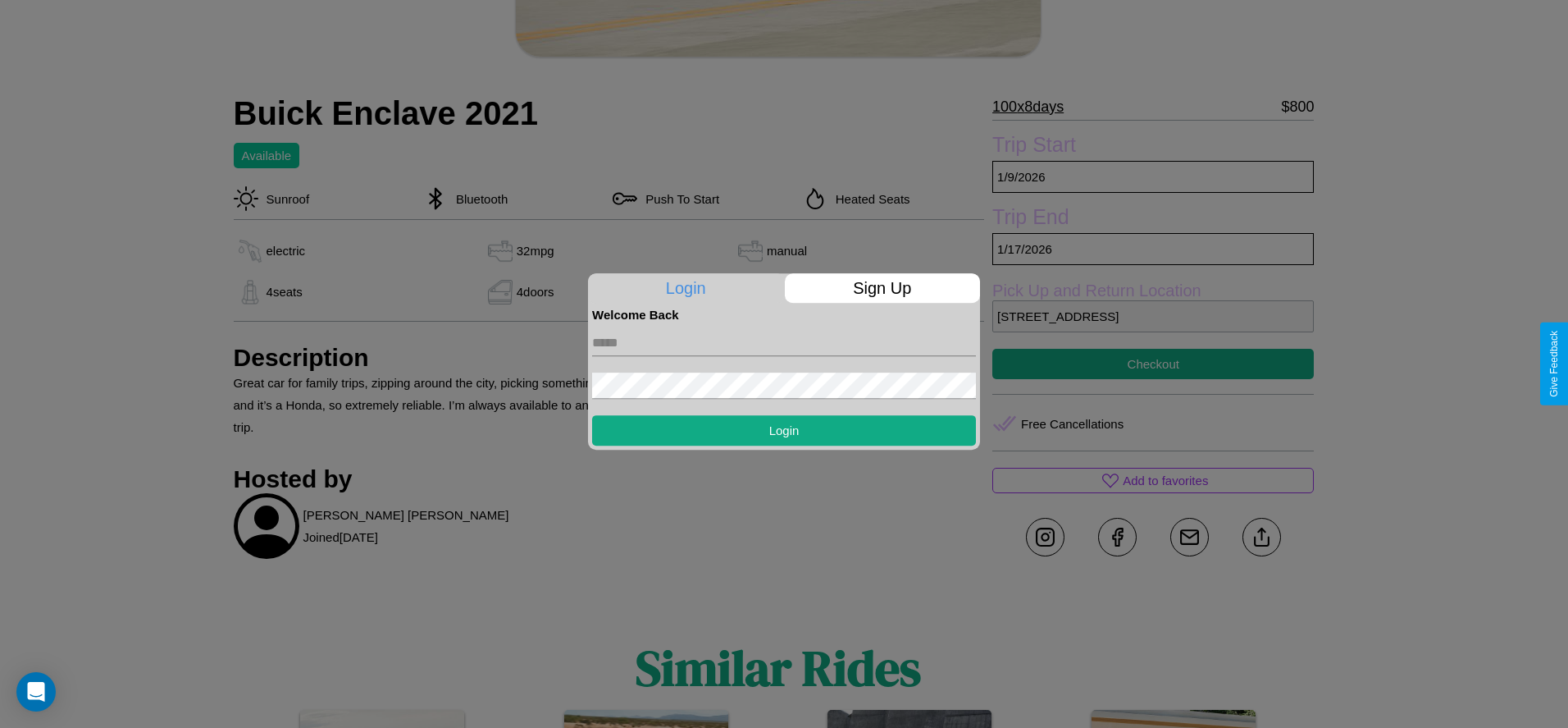
click at [1153, 364] on div at bounding box center [784, 364] width 1568 height 728
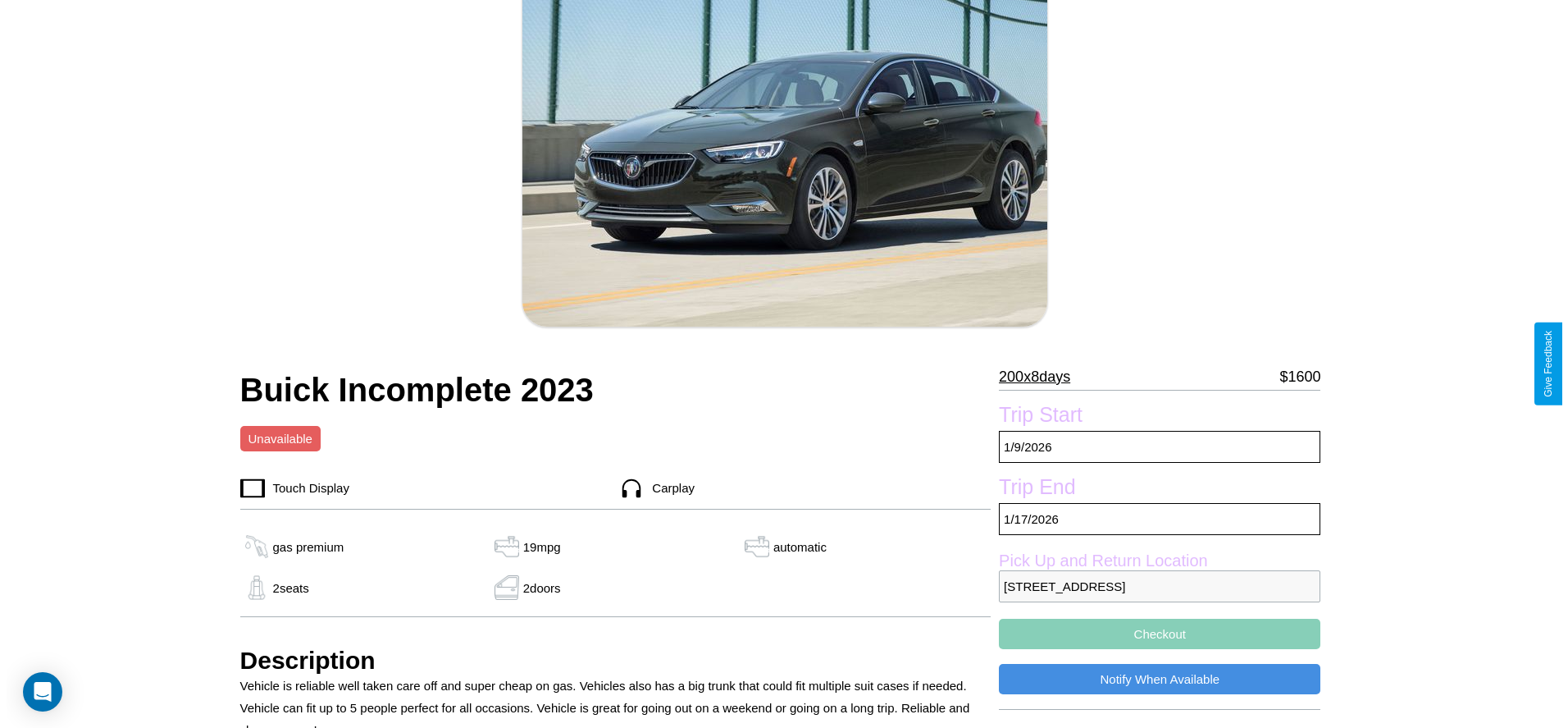
scroll to position [236, 0]
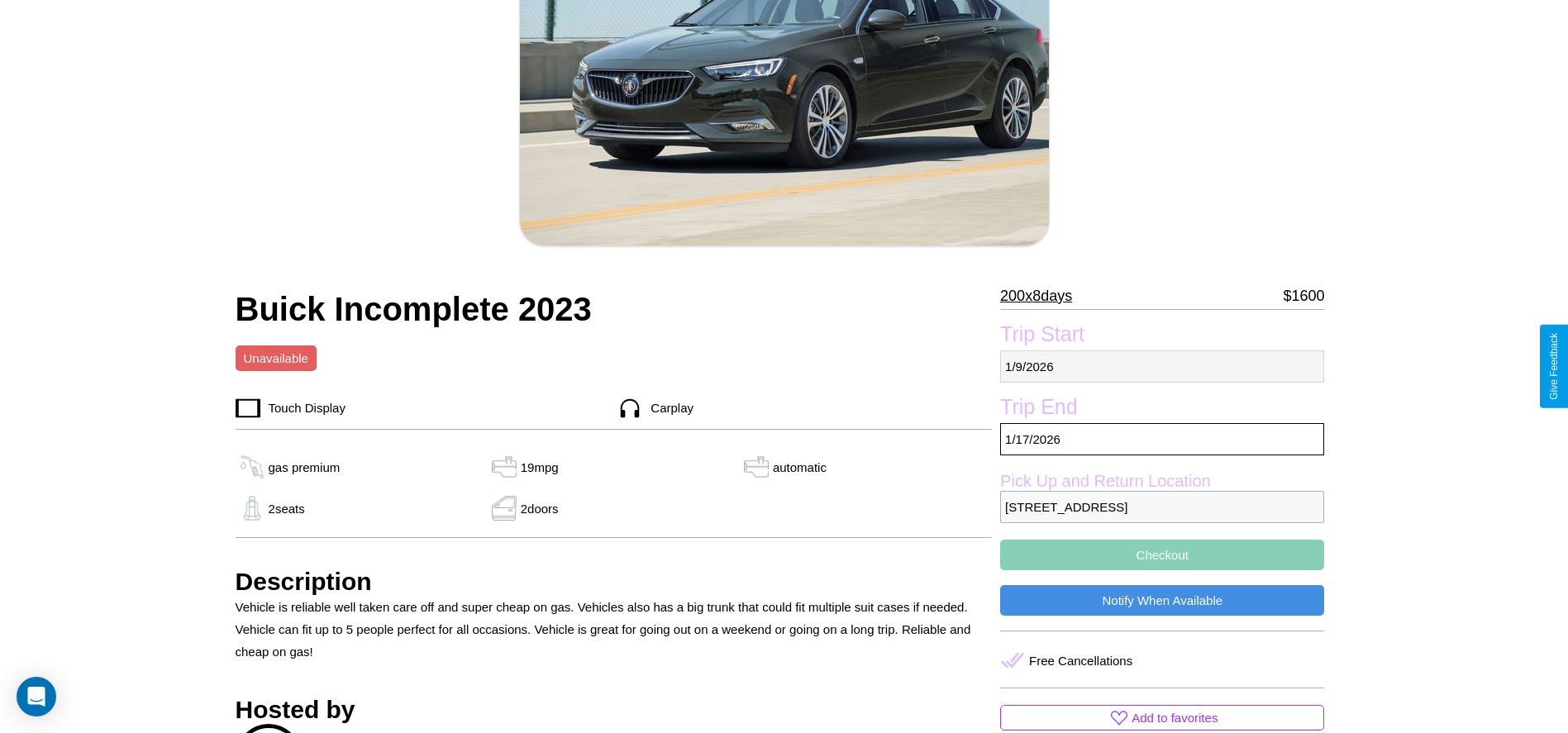
click at [1162, 366] on p "[DATE]" at bounding box center [1162, 366] width 324 height 32
select select "*"
select select "****"
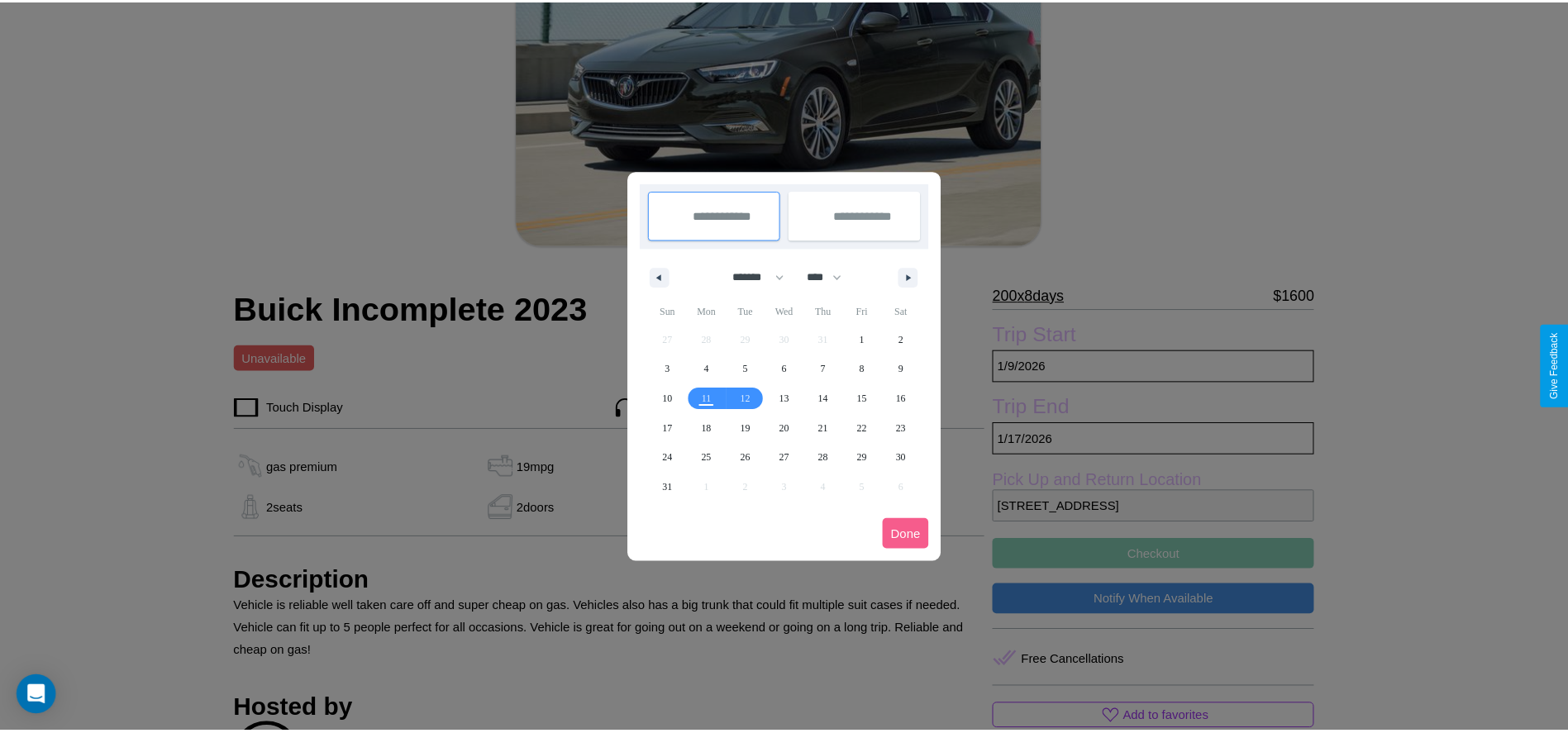
scroll to position [0, 0]
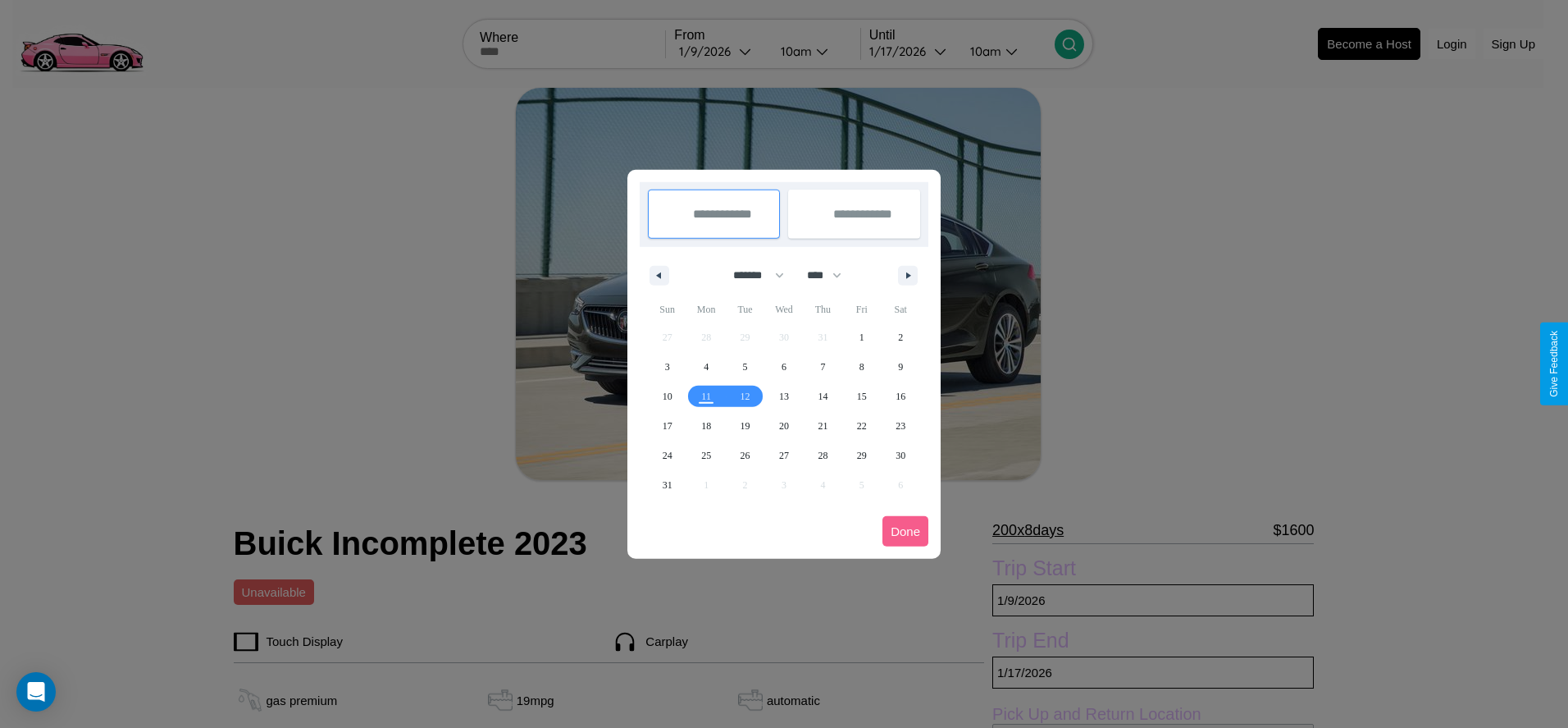
click at [720, 51] on div at bounding box center [784, 364] width 1568 height 728
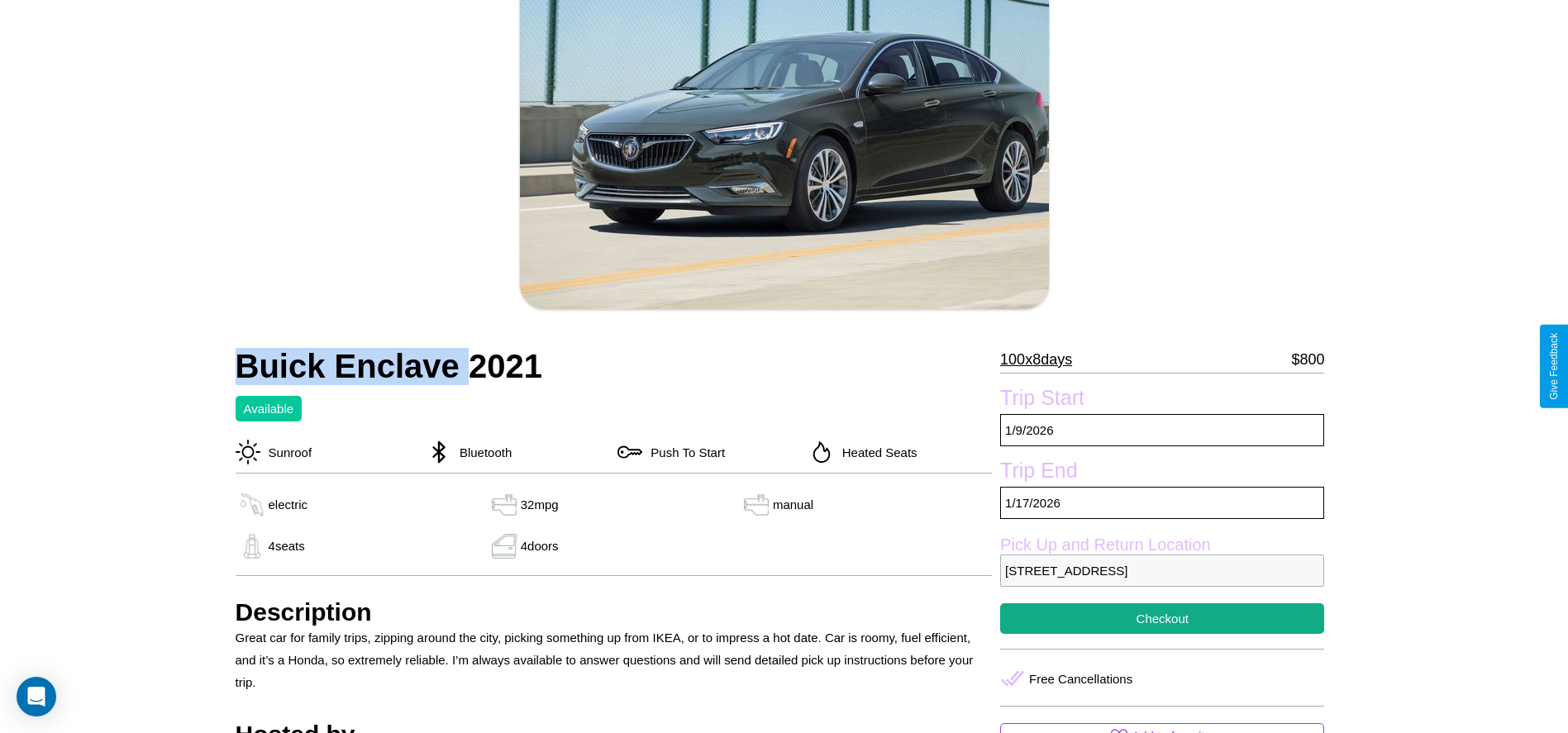
scroll to position [426, 0]
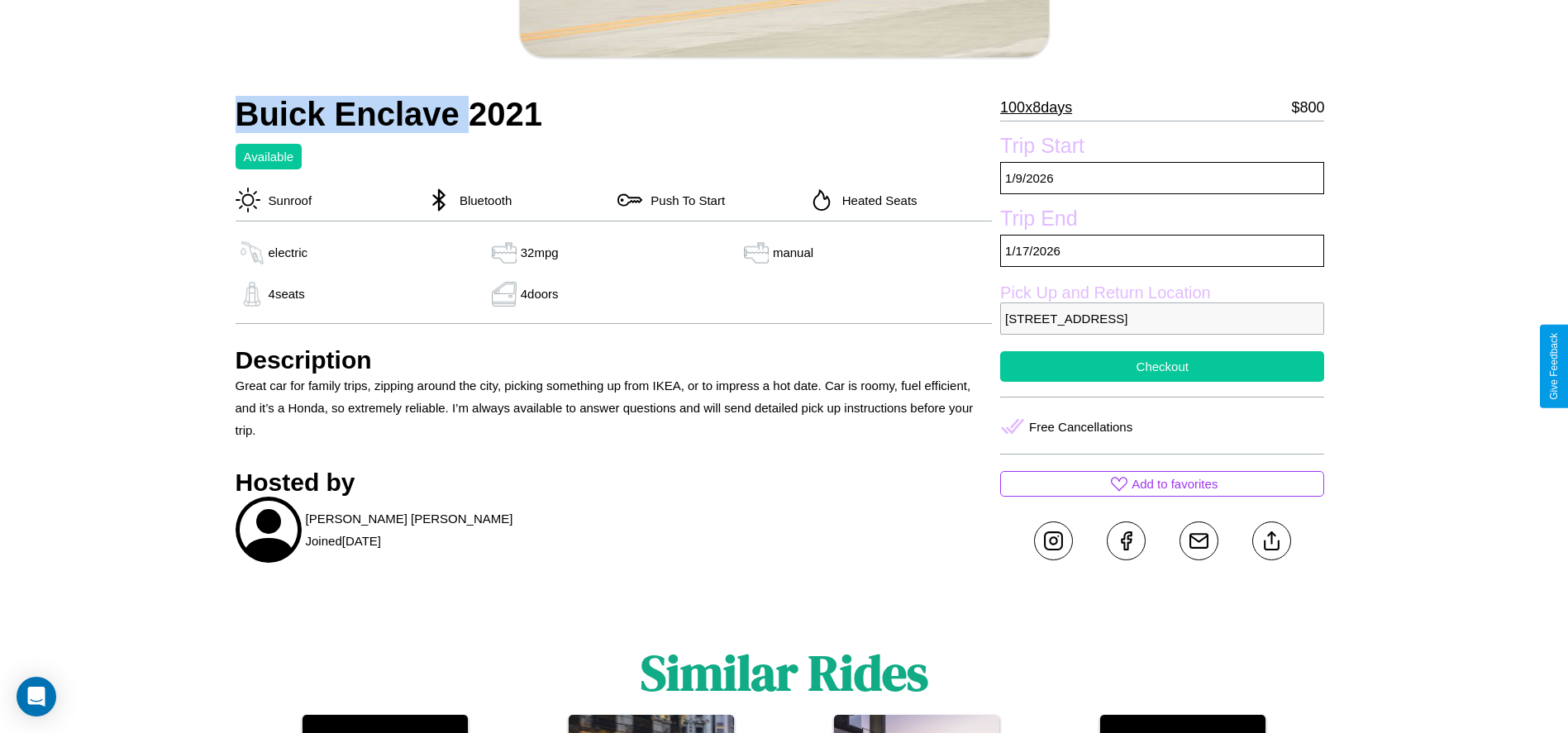
click at [1162, 366] on button "Checkout" at bounding box center [1162, 366] width 324 height 30
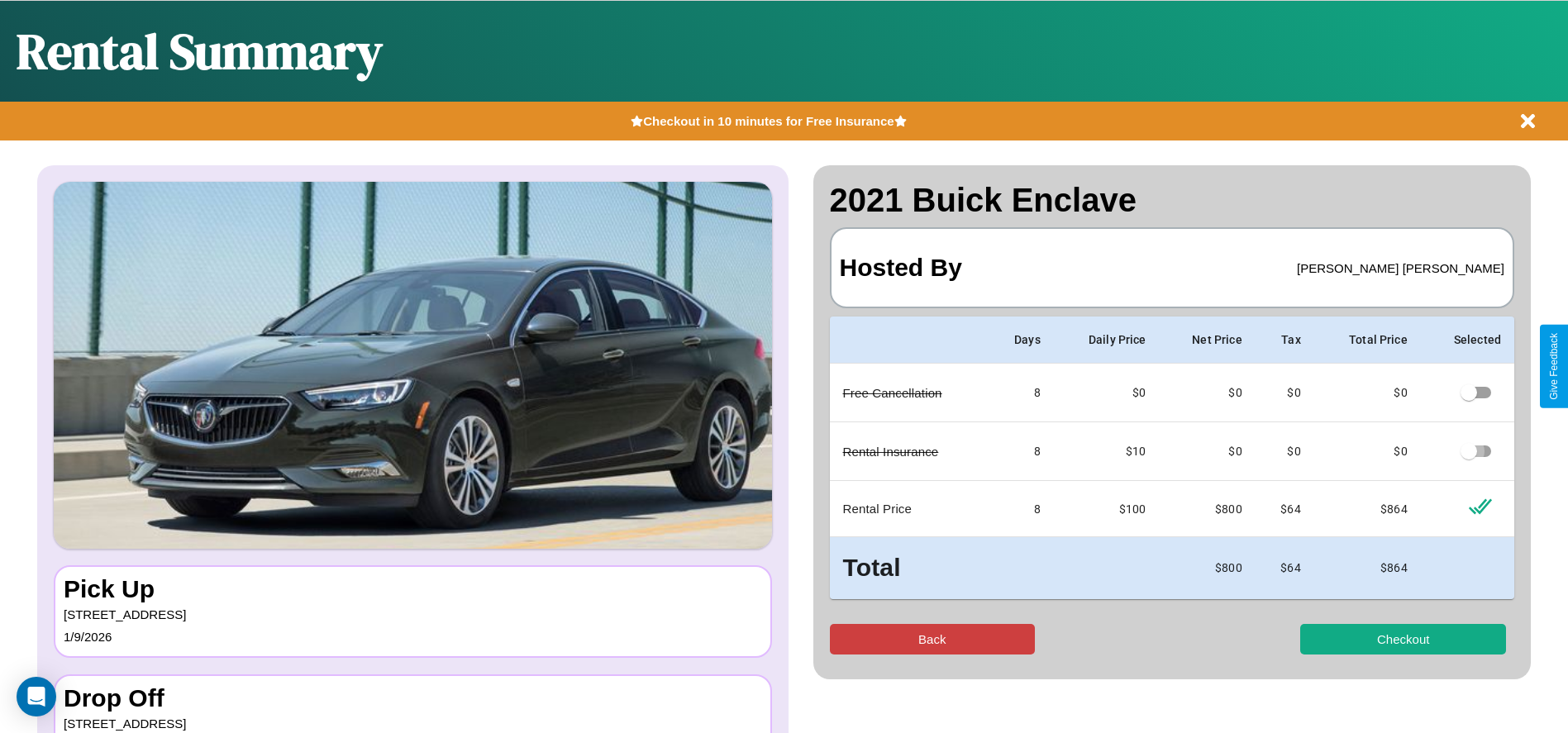
click at [931, 639] on button "Back" at bounding box center [933, 639] width 206 height 30
